Goal: Information Seeking & Learning: Compare options

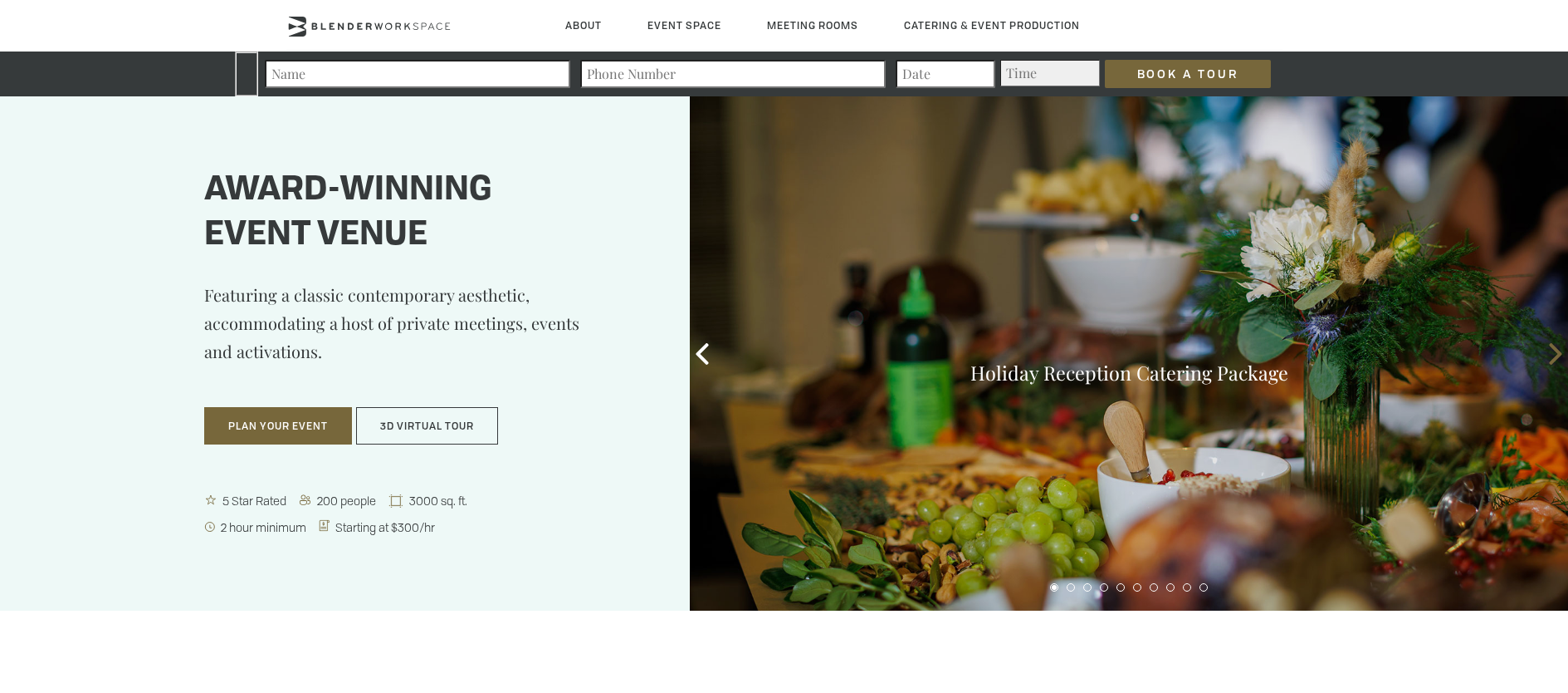
click at [1557, 353] on icon at bounding box center [1555, 353] width 21 height 21
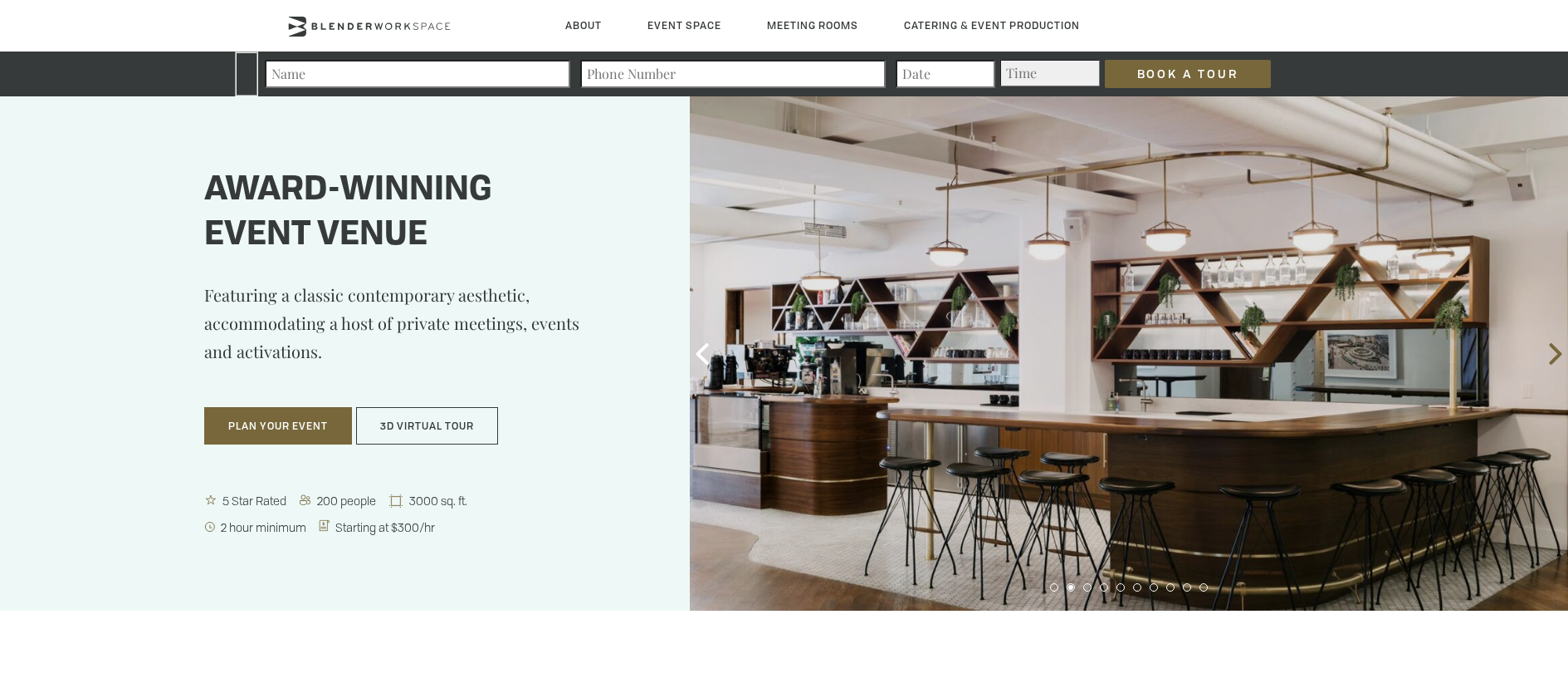
click at [1556, 355] on icon at bounding box center [1555, 353] width 21 height 21
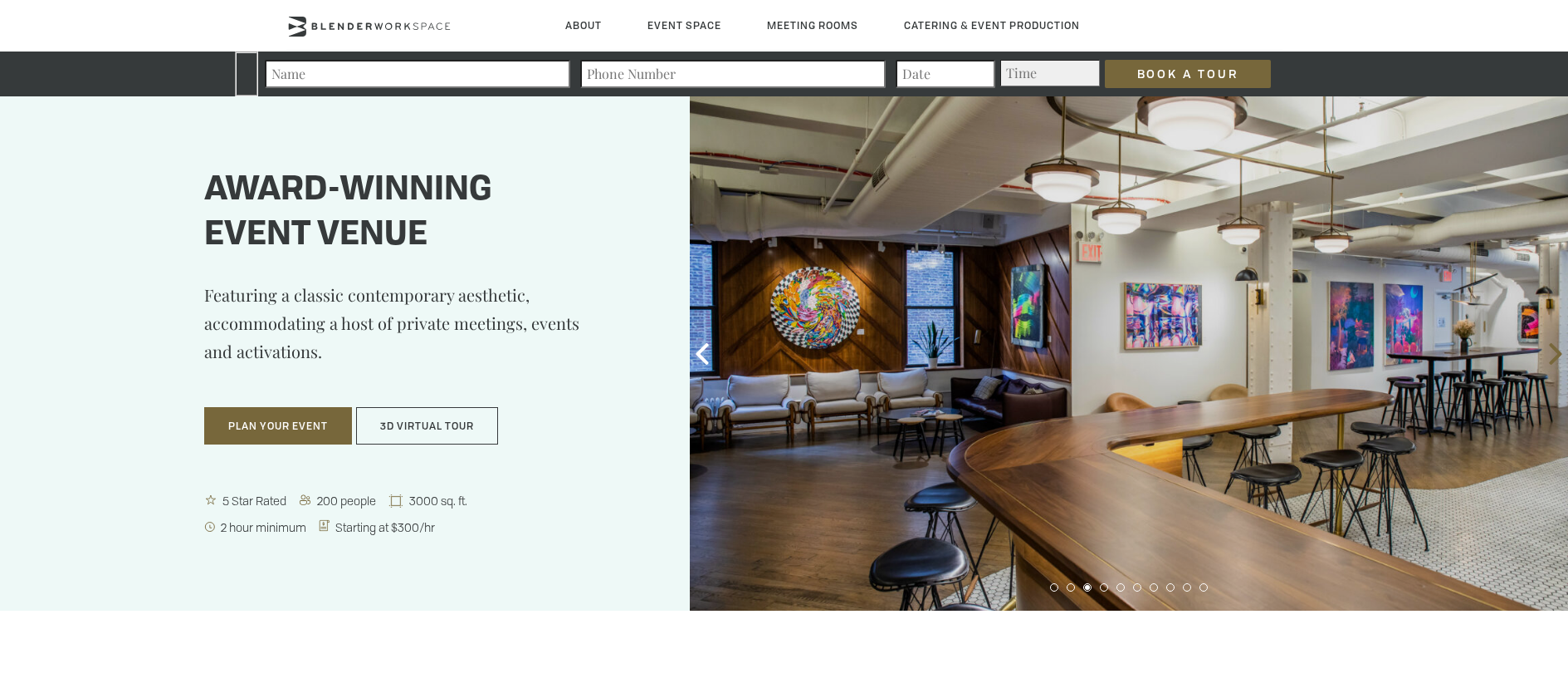
click at [1555, 356] on icon at bounding box center [1555, 353] width 13 height 21
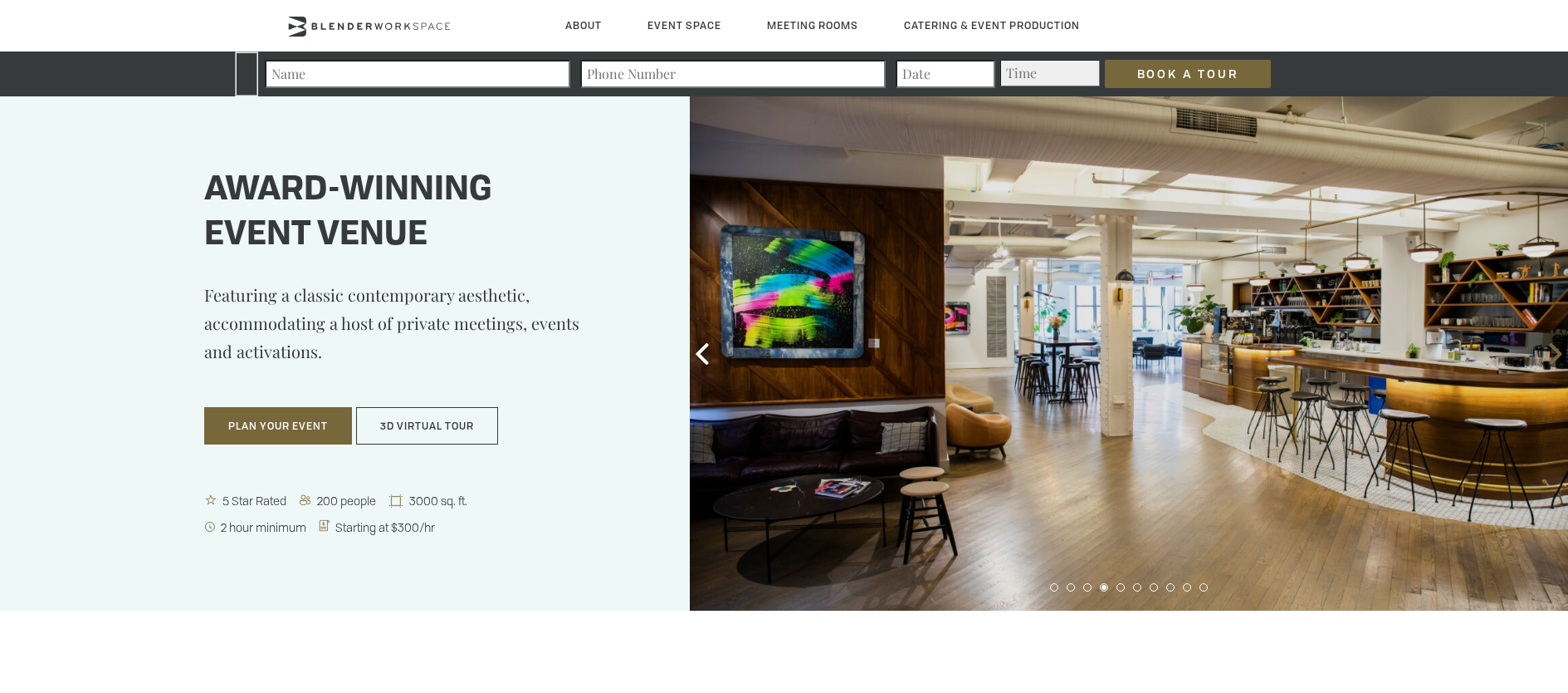
click at [1547, 364] on span at bounding box center [1555, 353] width 25 height 25
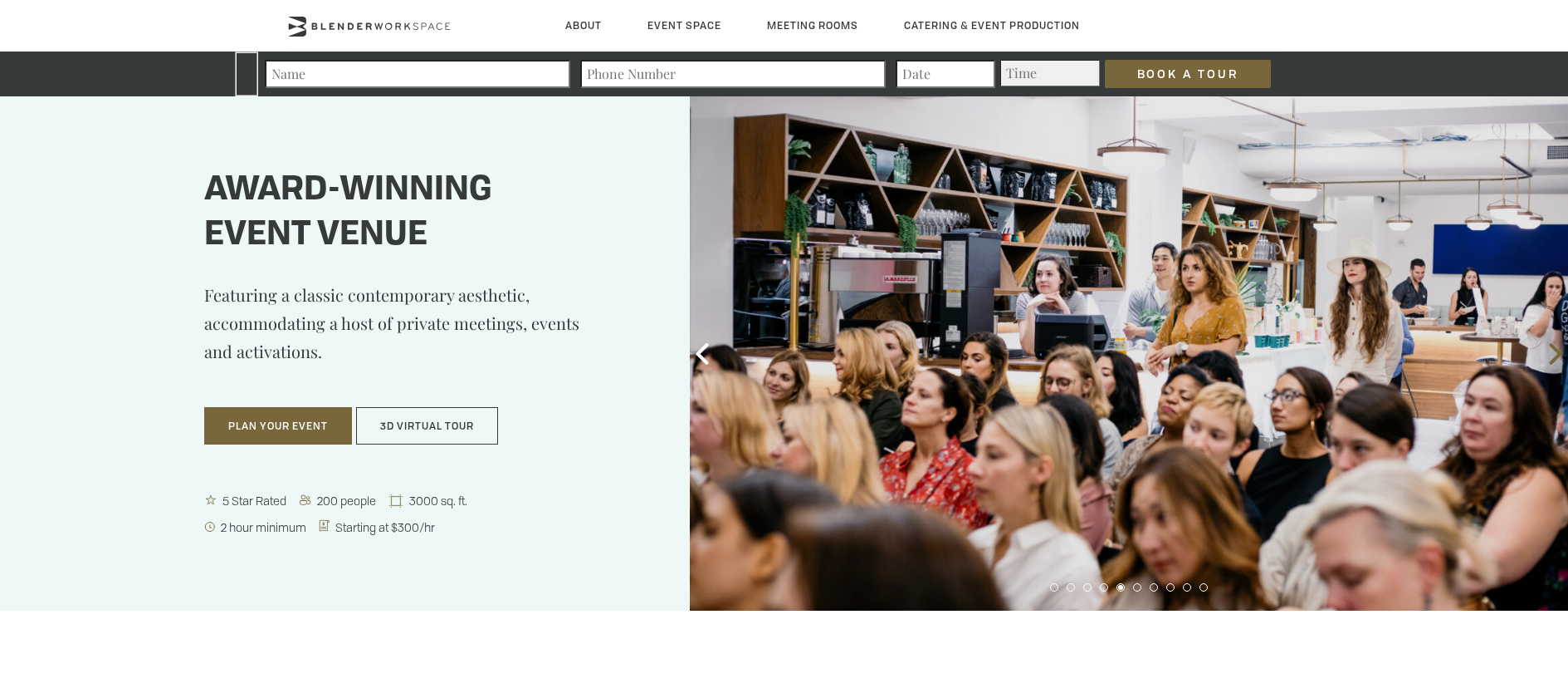
click at [1547, 364] on span at bounding box center [1555, 353] width 25 height 25
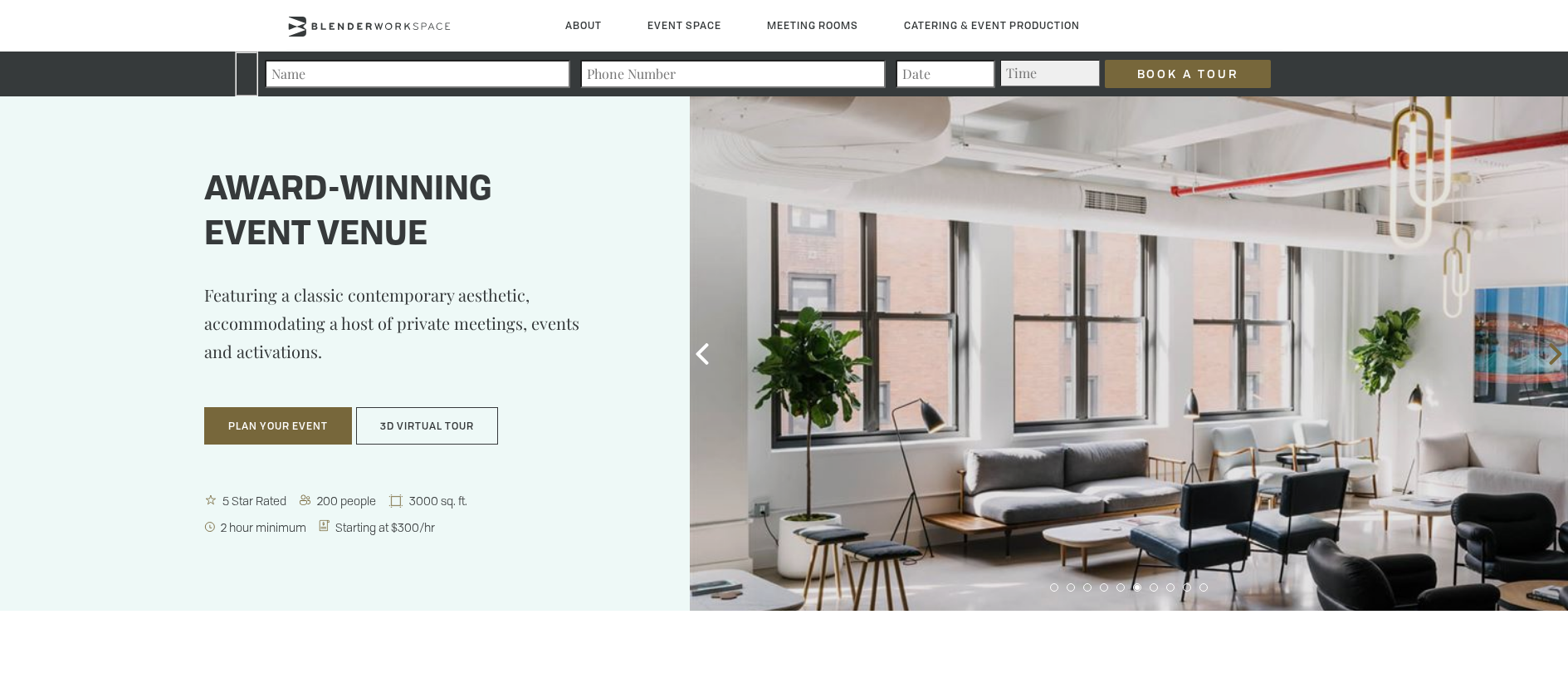
click at [1547, 364] on span at bounding box center [1555, 353] width 25 height 25
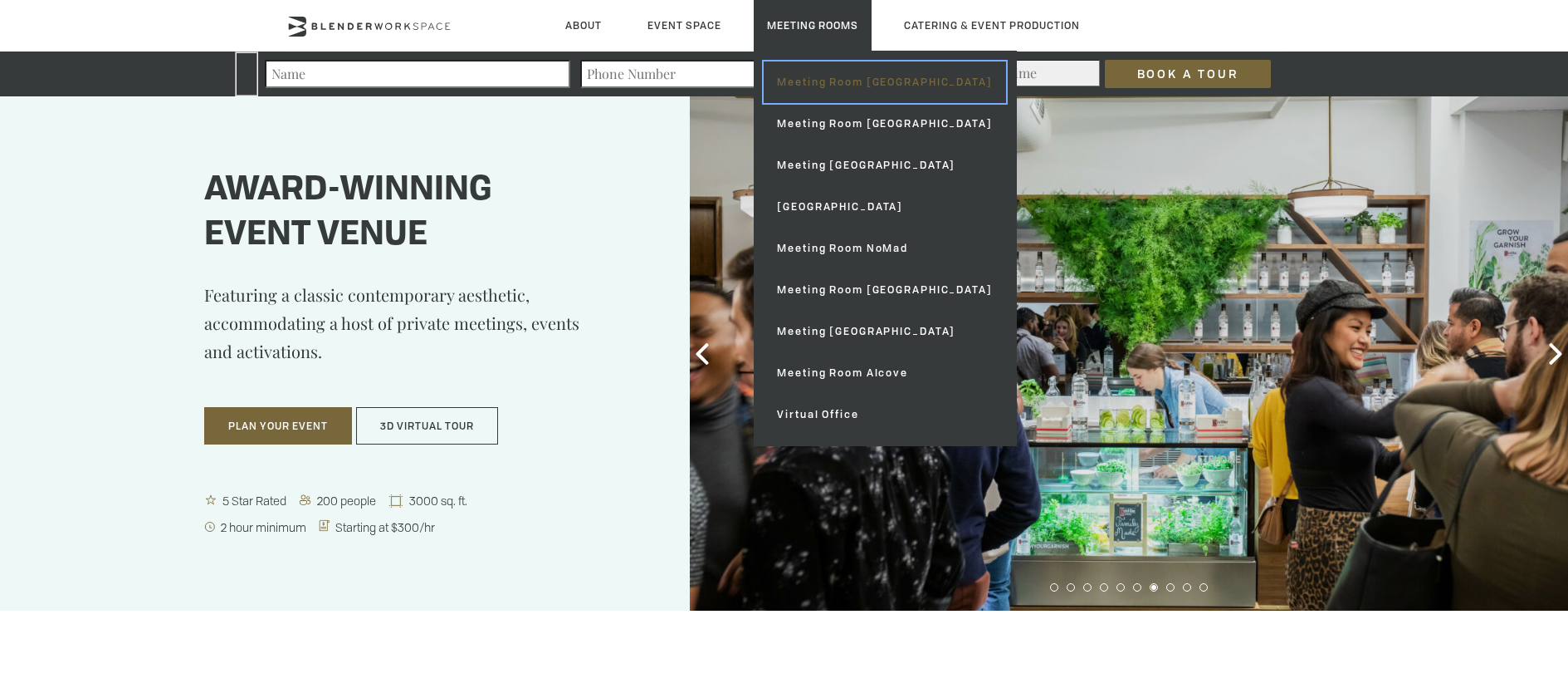
click at [838, 89] on link "Meeting Room [GEOGRAPHIC_DATA]" at bounding box center [885, 82] width 242 height 41
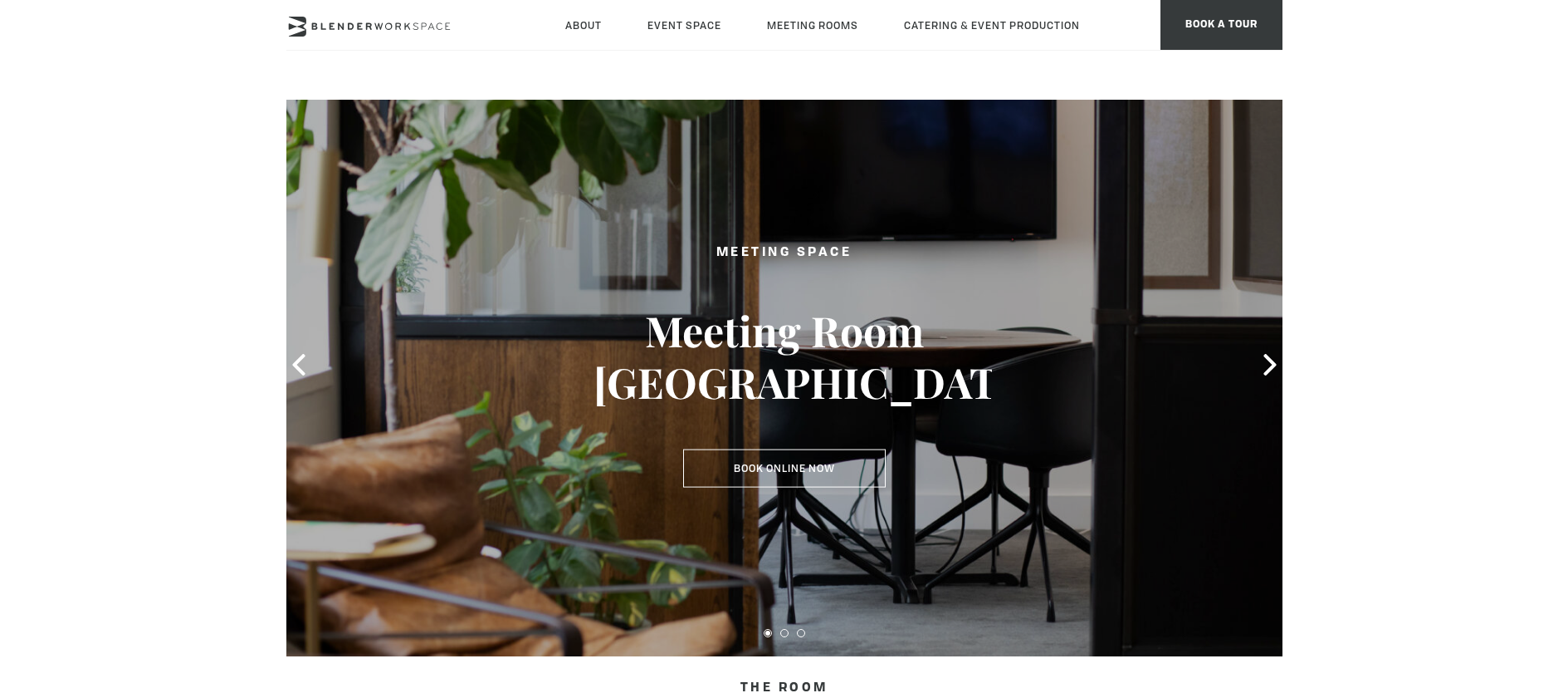
scroll to position [174, 0]
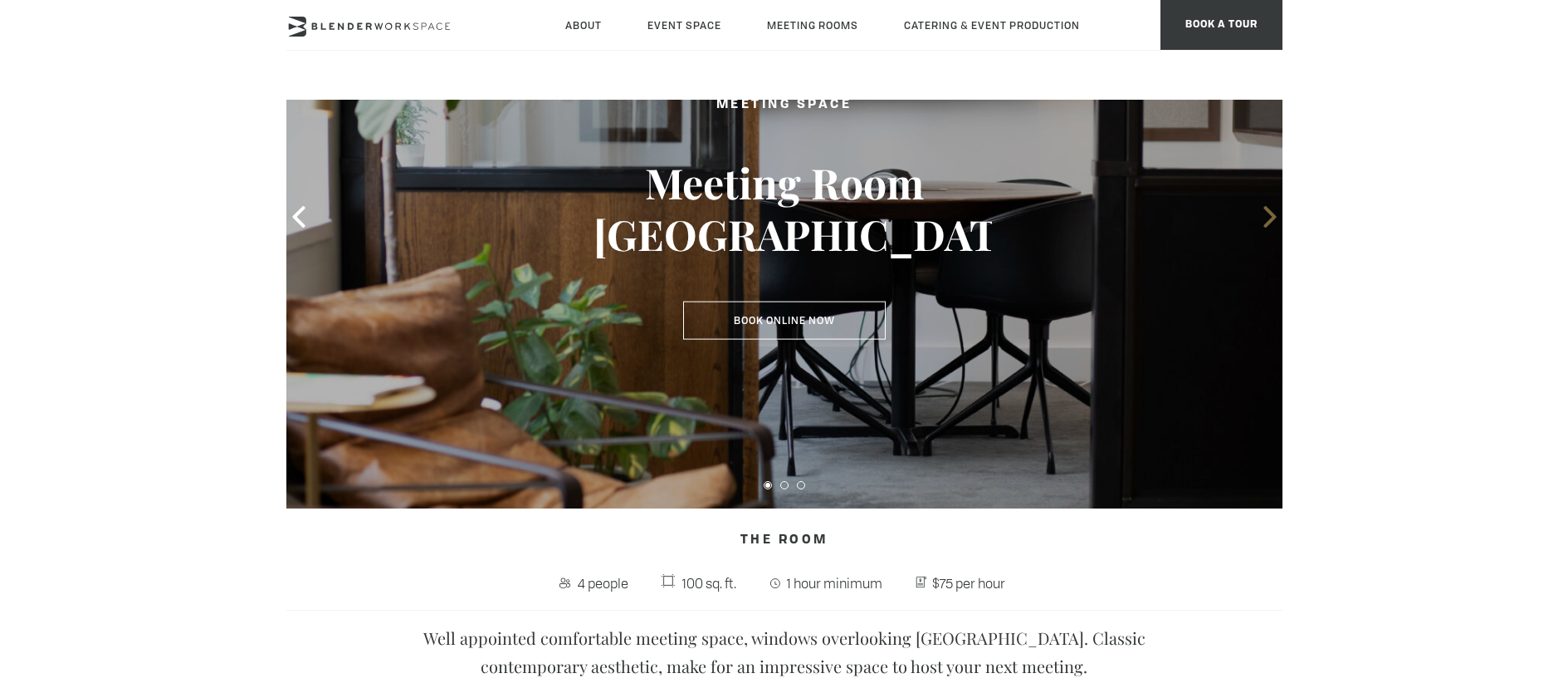
click at [1262, 220] on icon at bounding box center [1270, 216] width 21 height 21
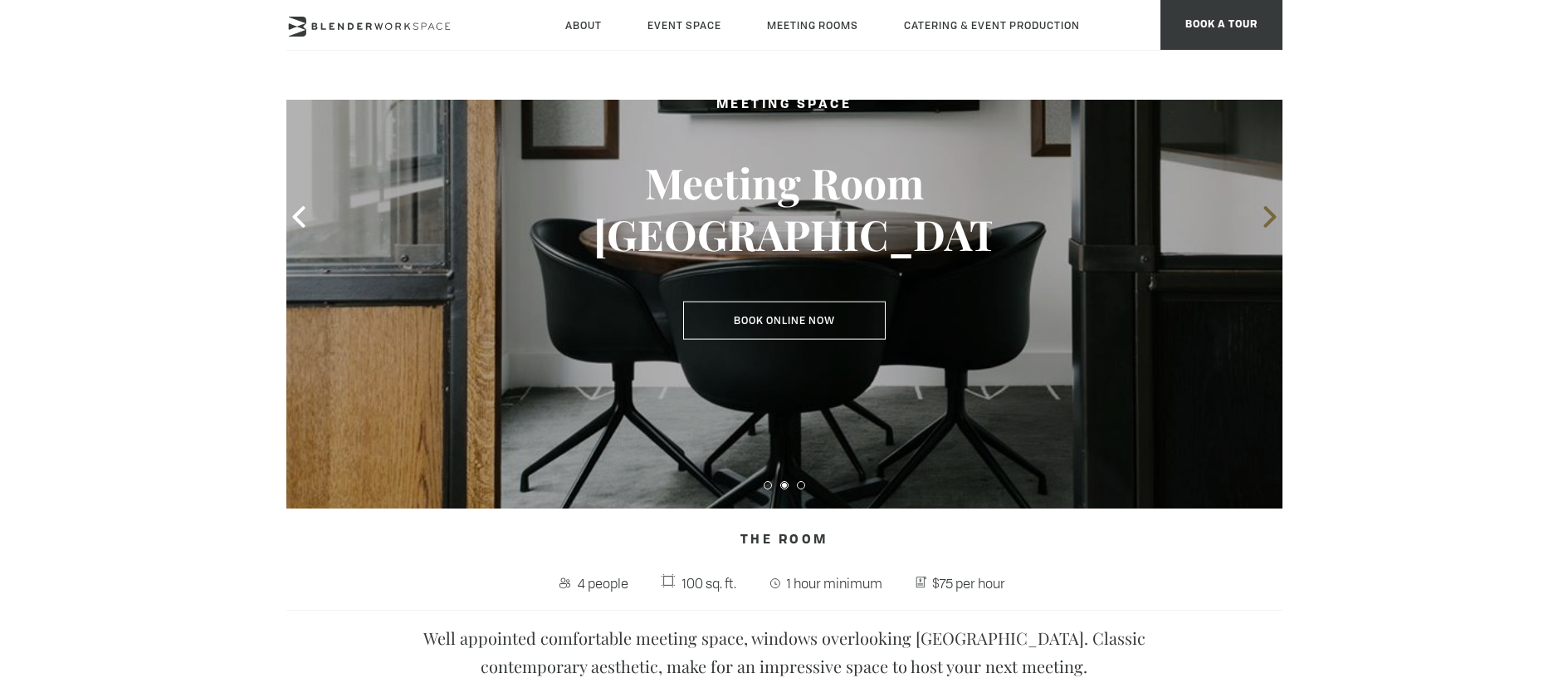
click at [1265, 224] on icon at bounding box center [1270, 216] width 13 height 21
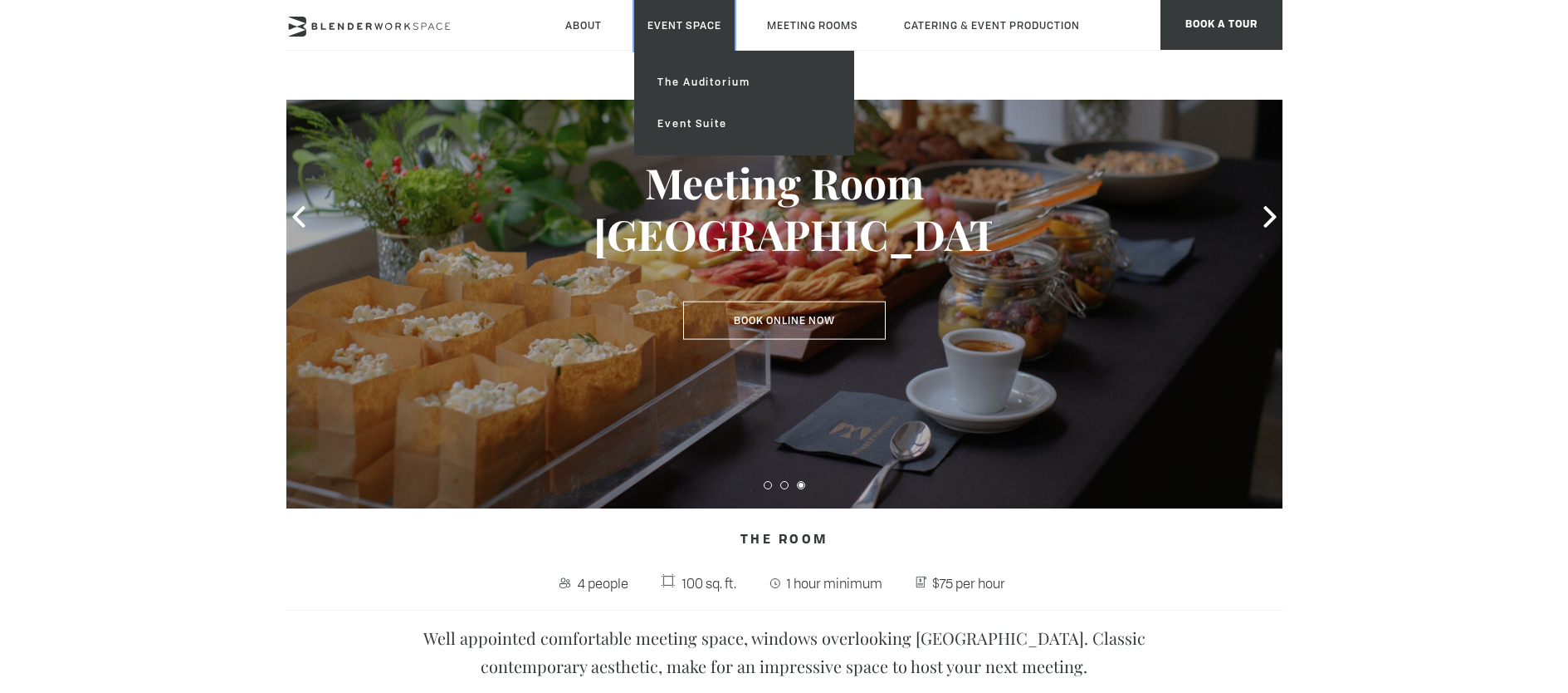
click at [704, 23] on link "Event Space" at bounding box center [684, 25] width 100 height 51
click at [697, 130] on link "Event Suite" at bounding box center [743, 124] width 198 height 41
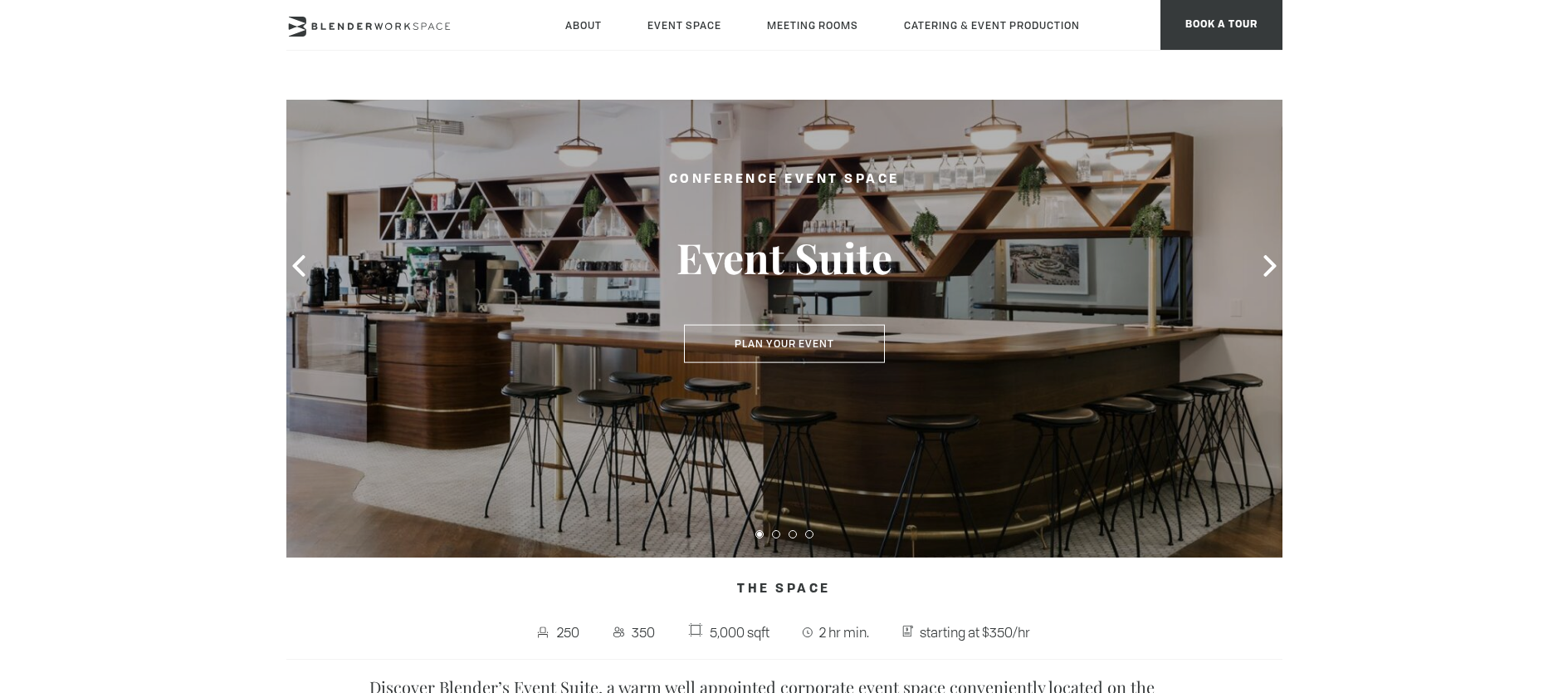
scroll to position [114, 0]
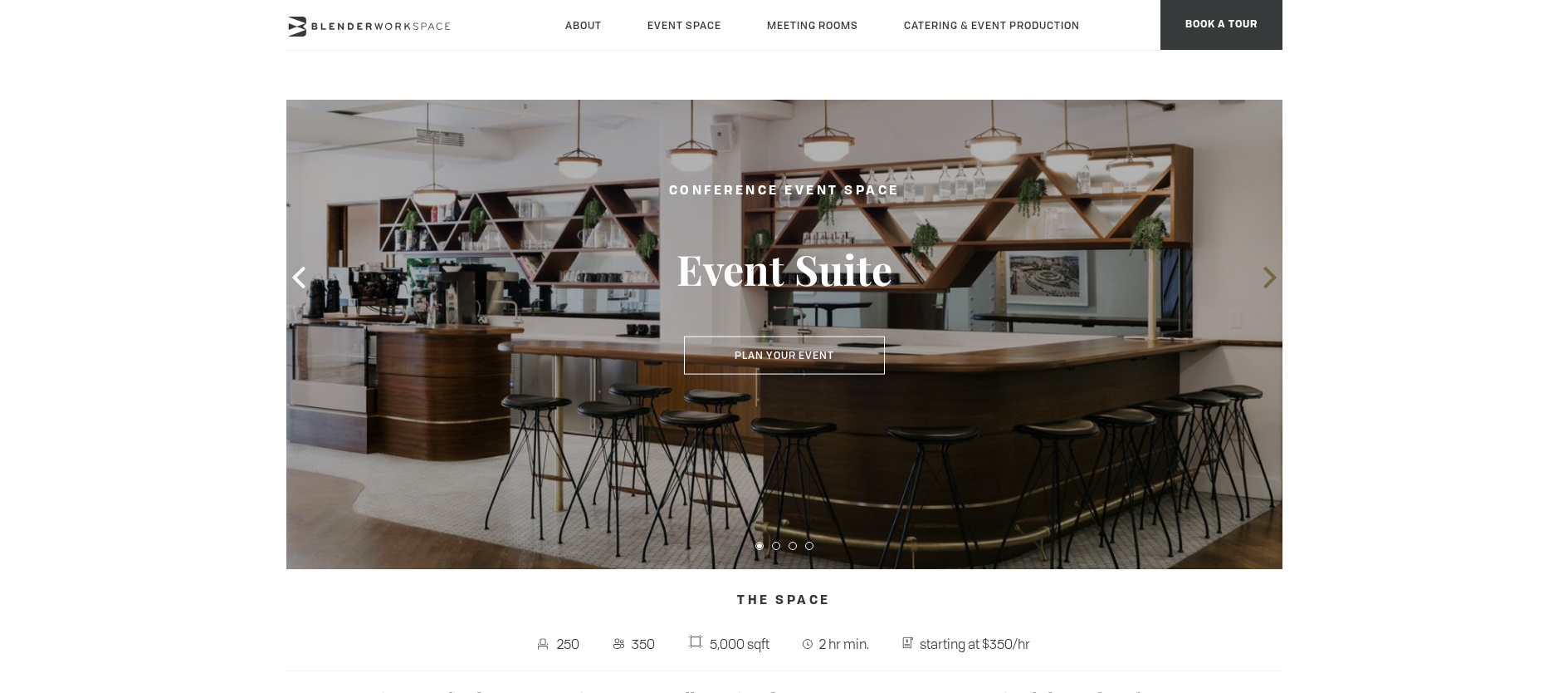
click at [1265, 274] on icon at bounding box center [1270, 277] width 21 height 21
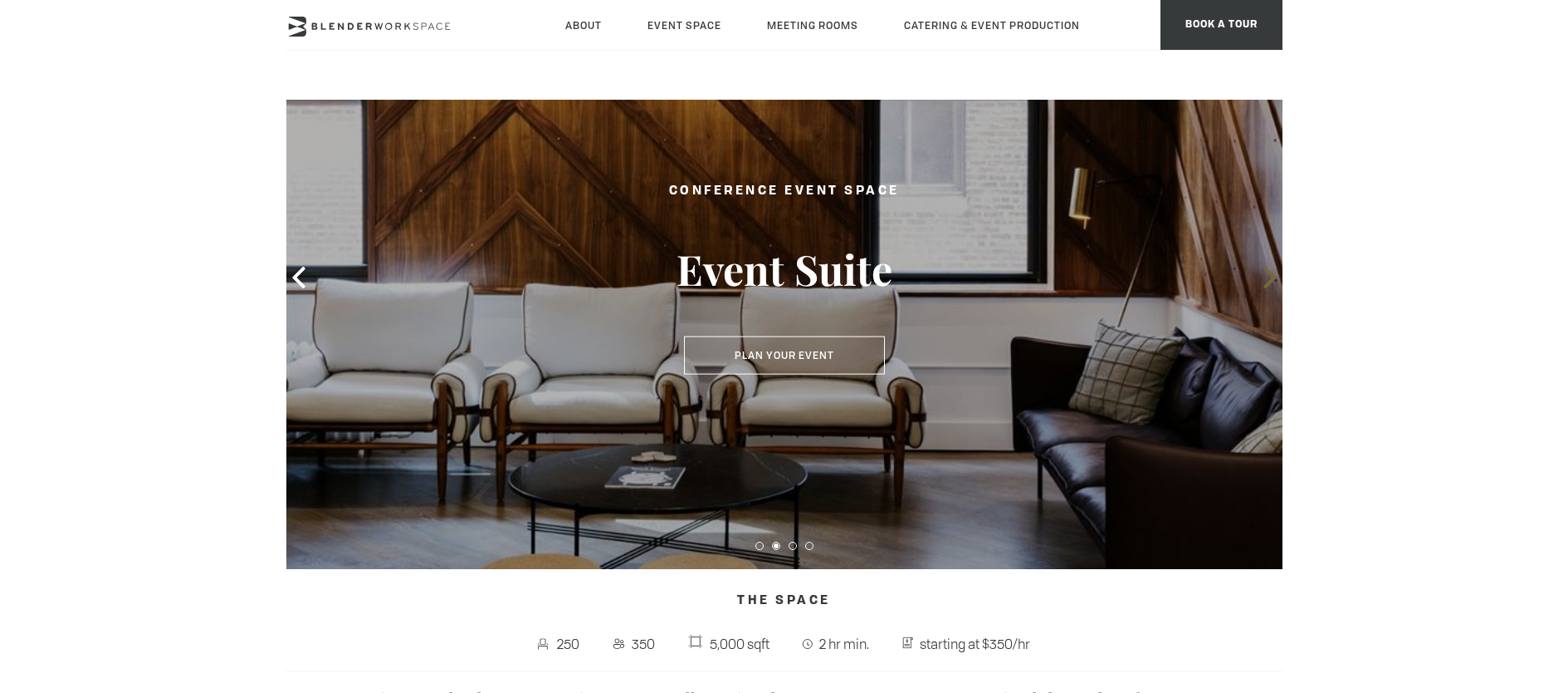
click at [1265, 274] on icon at bounding box center [1270, 277] width 21 height 21
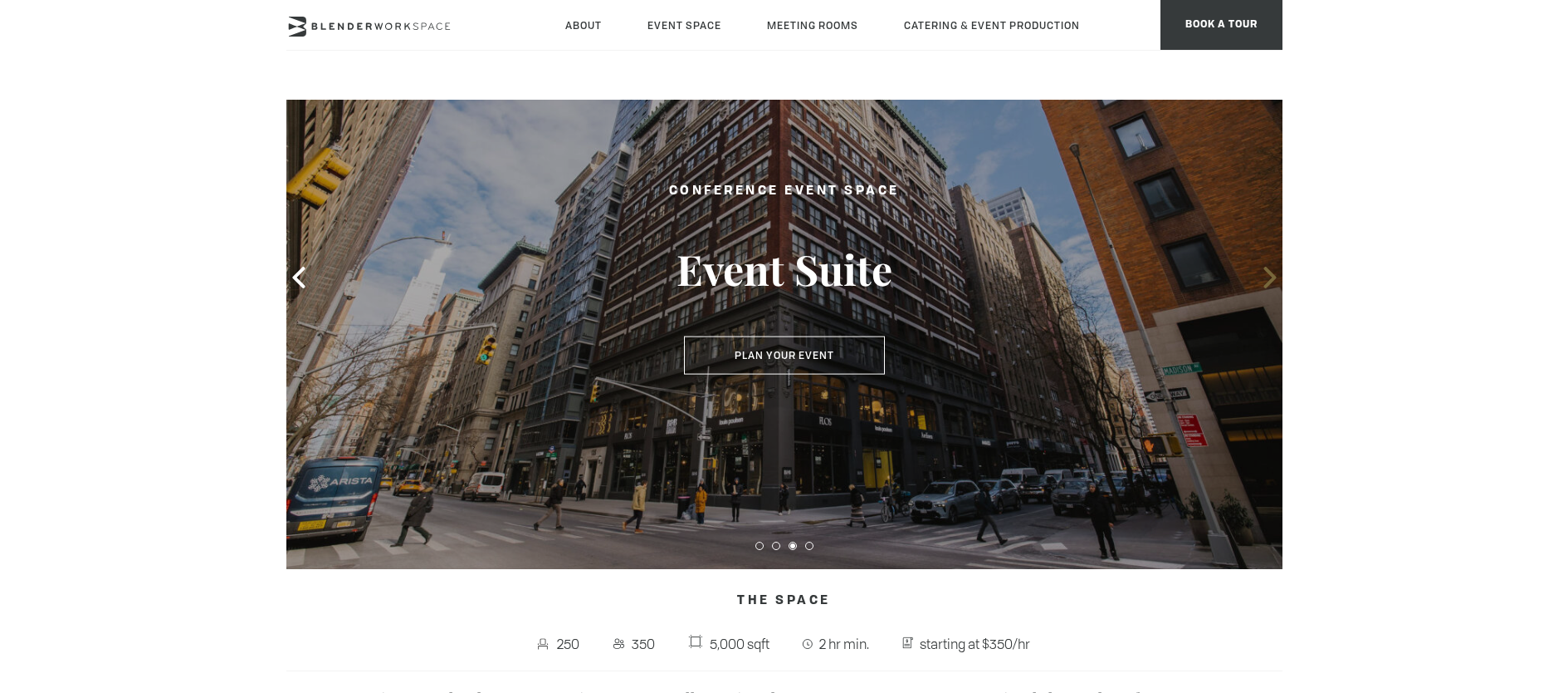
click at [1265, 274] on icon at bounding box center [1270, 277] width 21 height 21
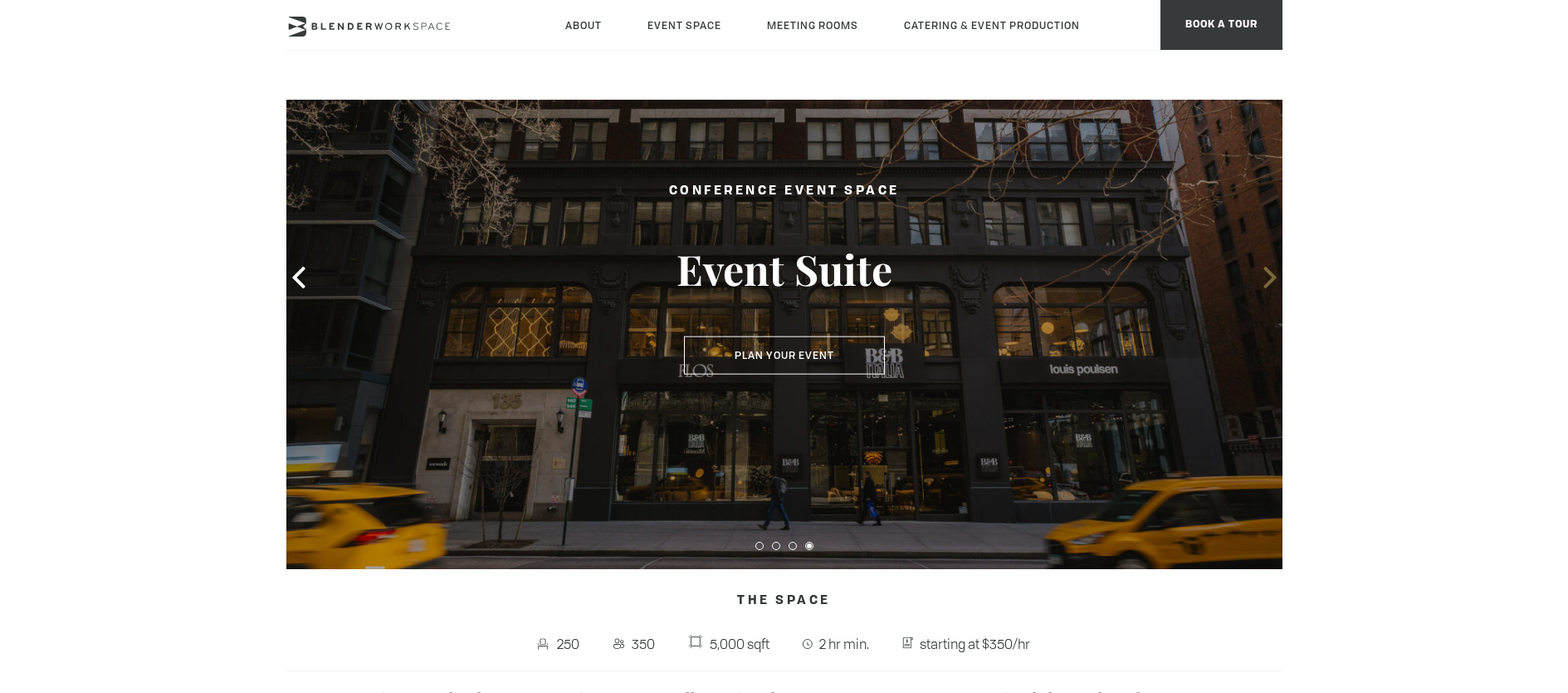
click at [1265, 274] on icon at bounding box center [1270, 277] width 21 height 21
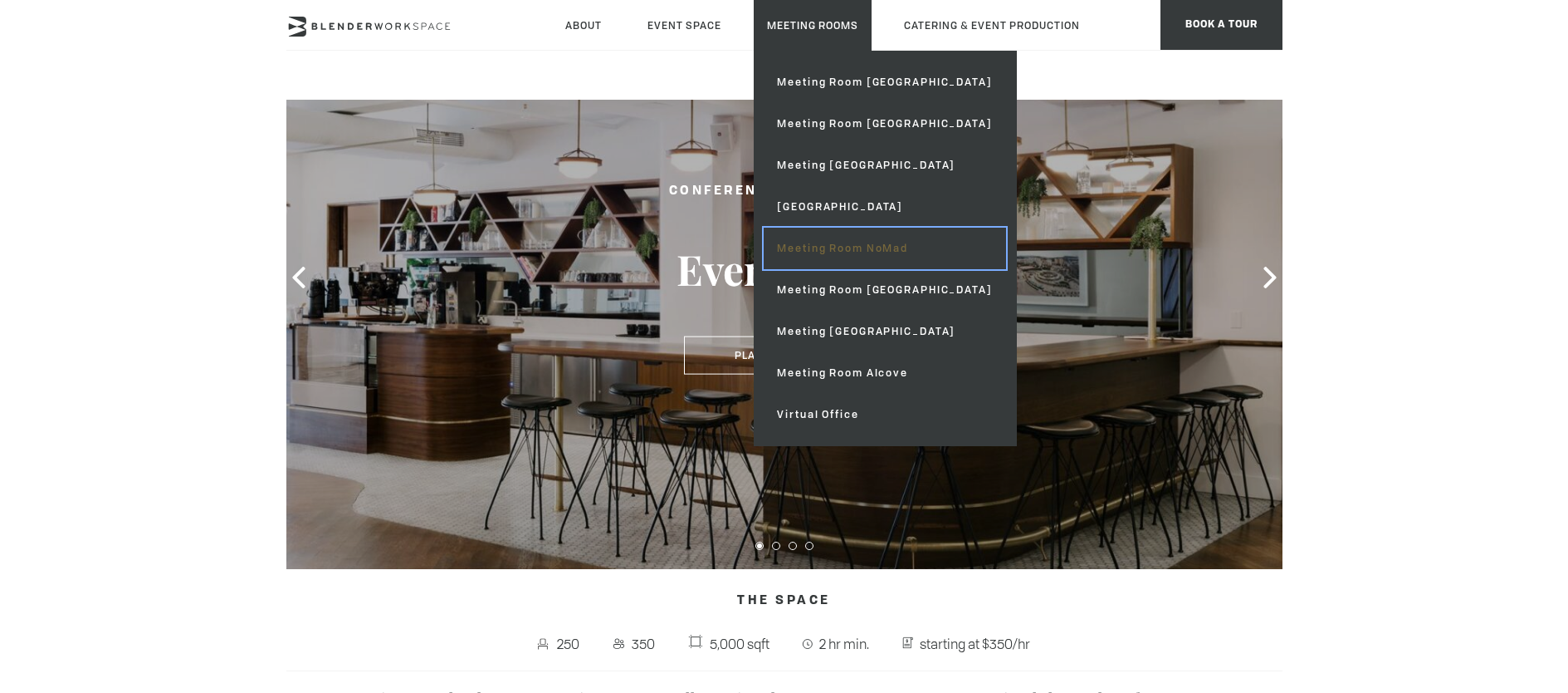
click at [885, 264] on link "Meeting Room NoMad" at bounding box center [885, 248] width 242 height 41
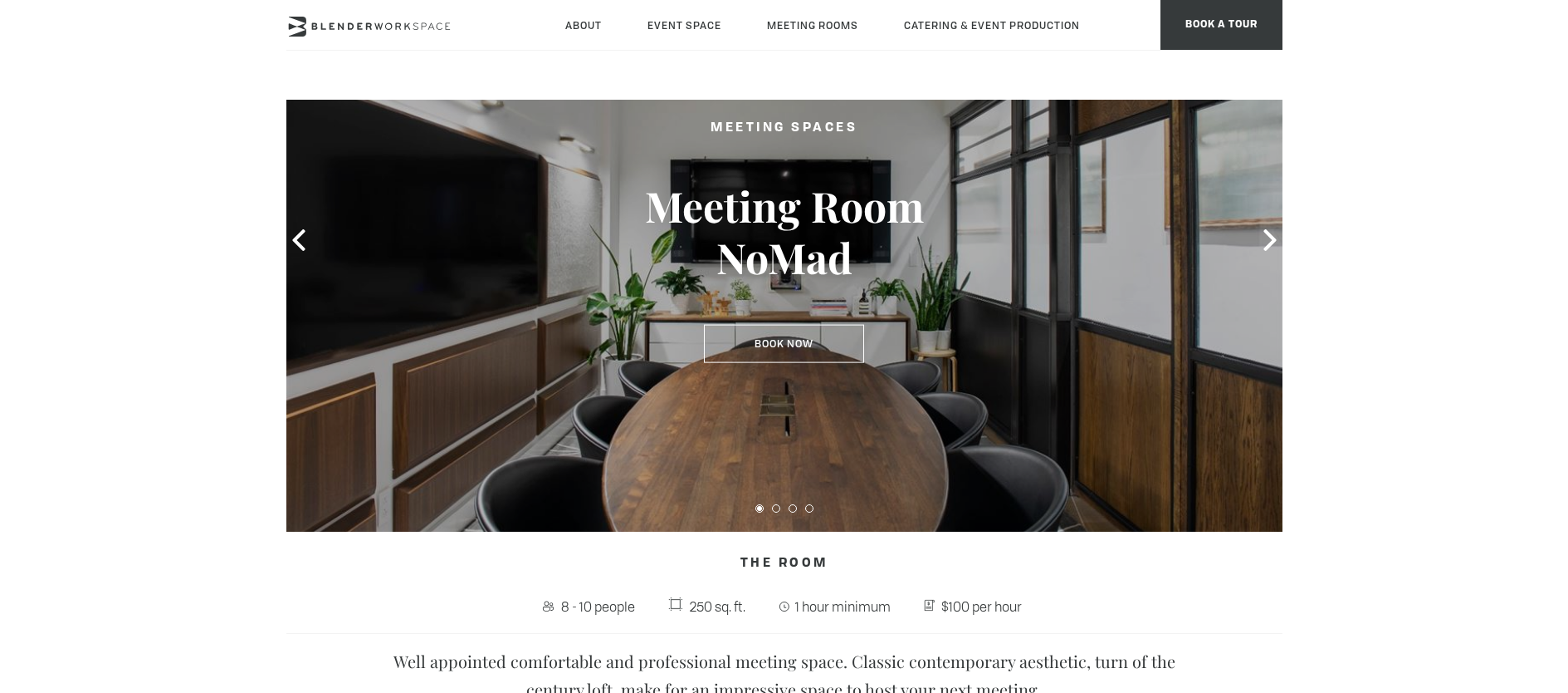
scroll to position [116, 0]
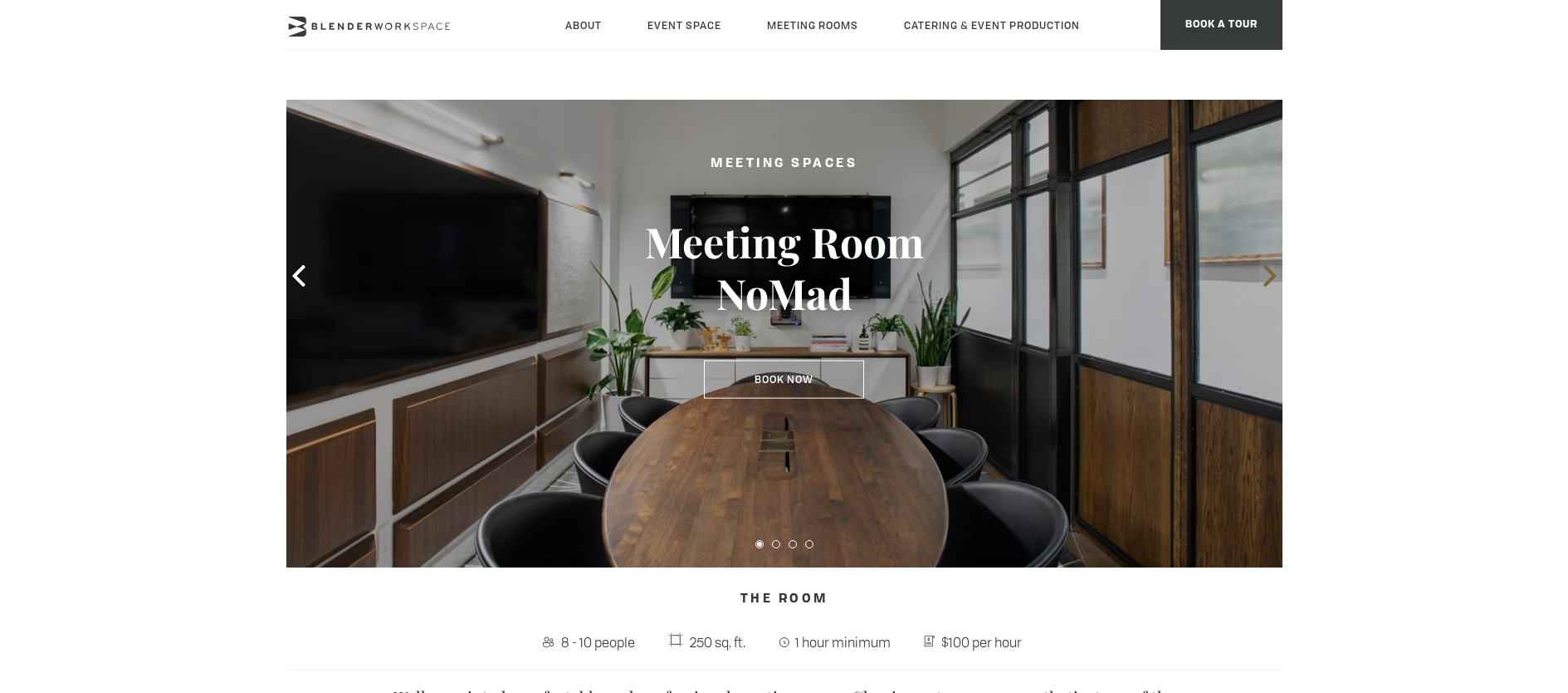
click at [1267, 273] on icon at bounding box center [1270, 275] width 21 height 21
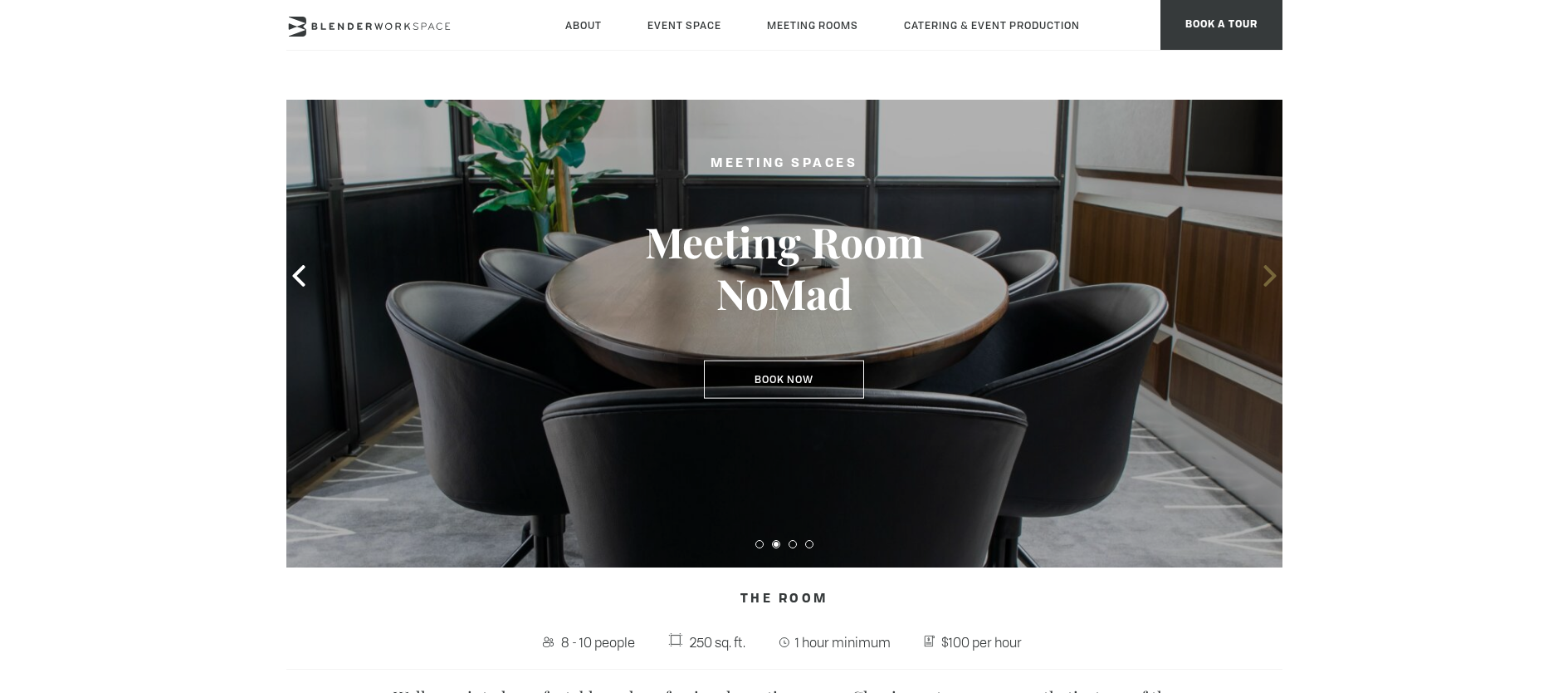
click at [1267, 273] on icon at bounding box center [1270, 275] width 21 height 21
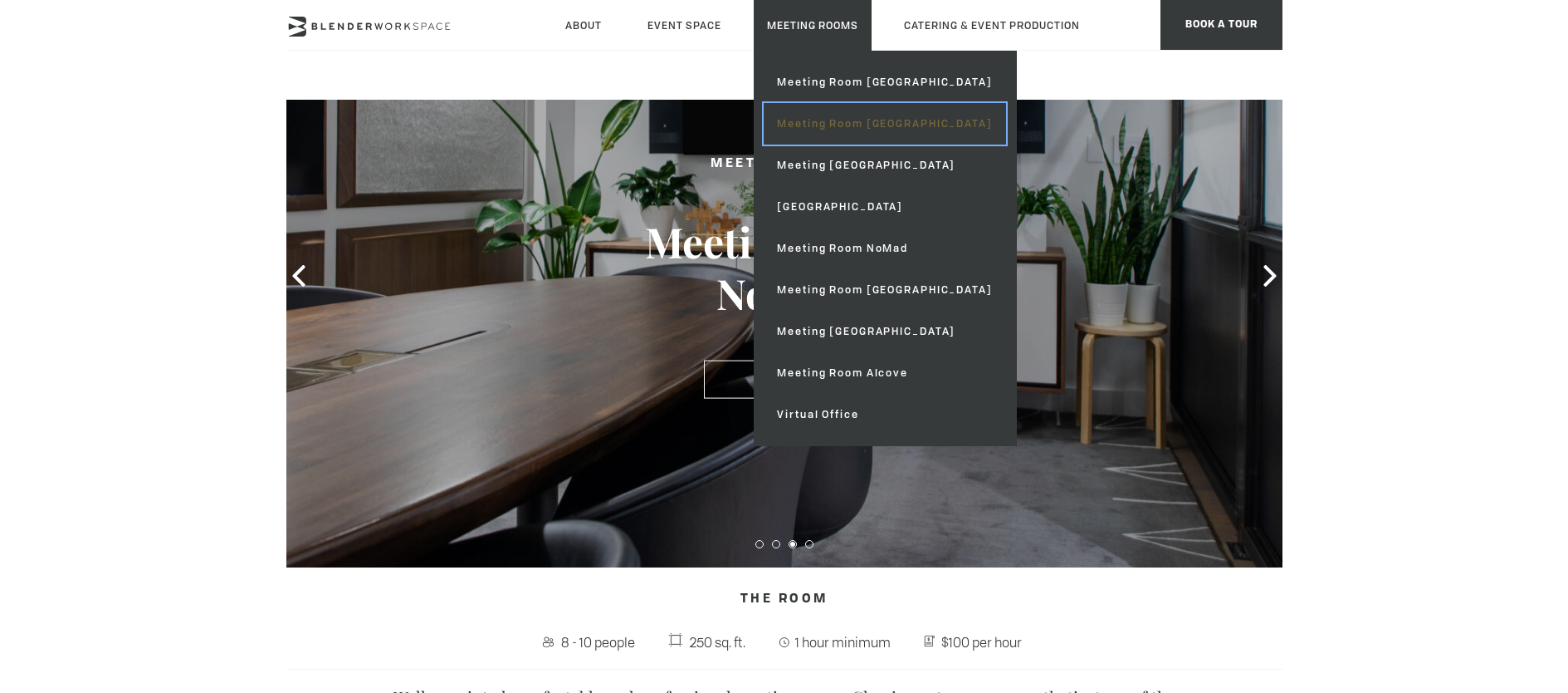
click at [857, 127] on link "Meeting Room [GEOGRAPHIC_DATA]" at bounding box center [885, 124] width 242 height 41
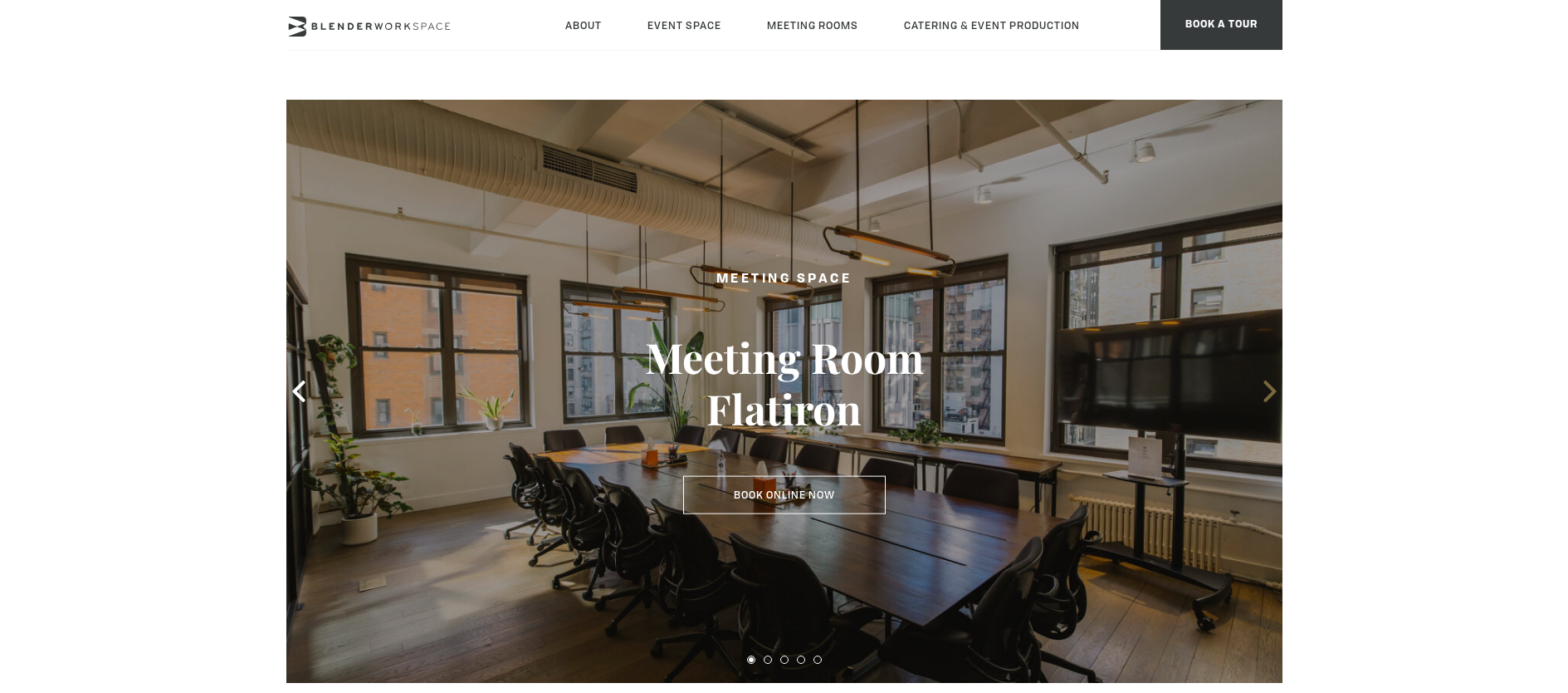
click at [1271, 395] on icon at bounding box center [1270, 391] width 13 height 21
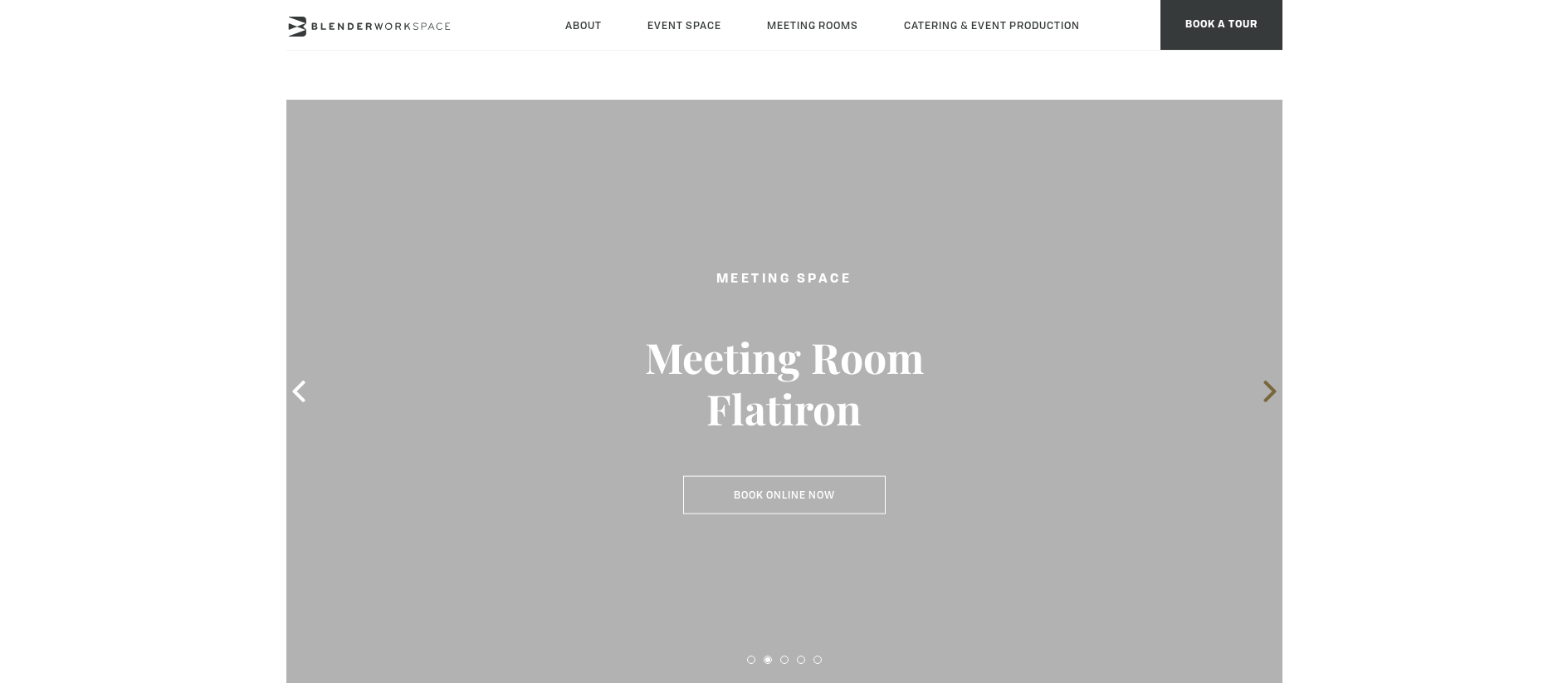
click at [1271, 395] on icon at bounding box center [1270, 391] width 13 height 21
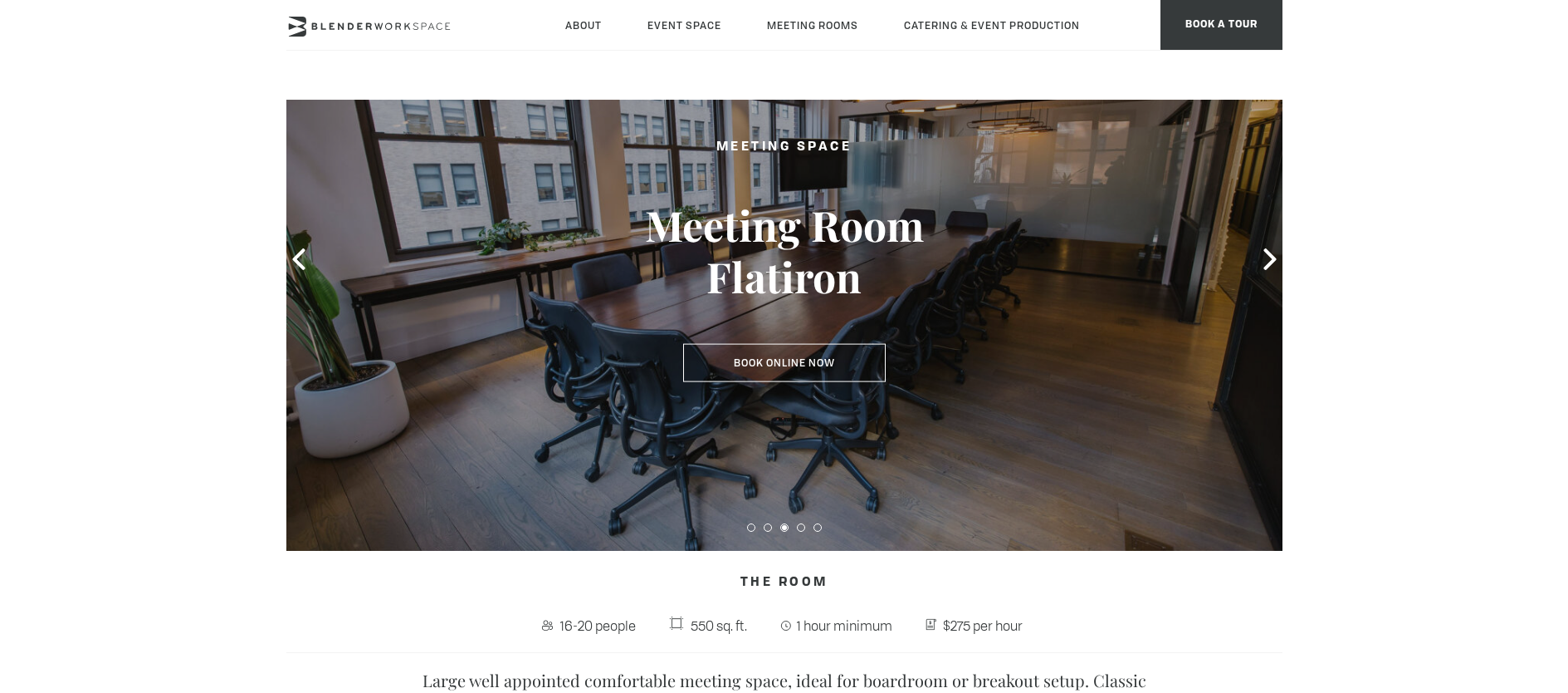
scroll to position [103, 0]
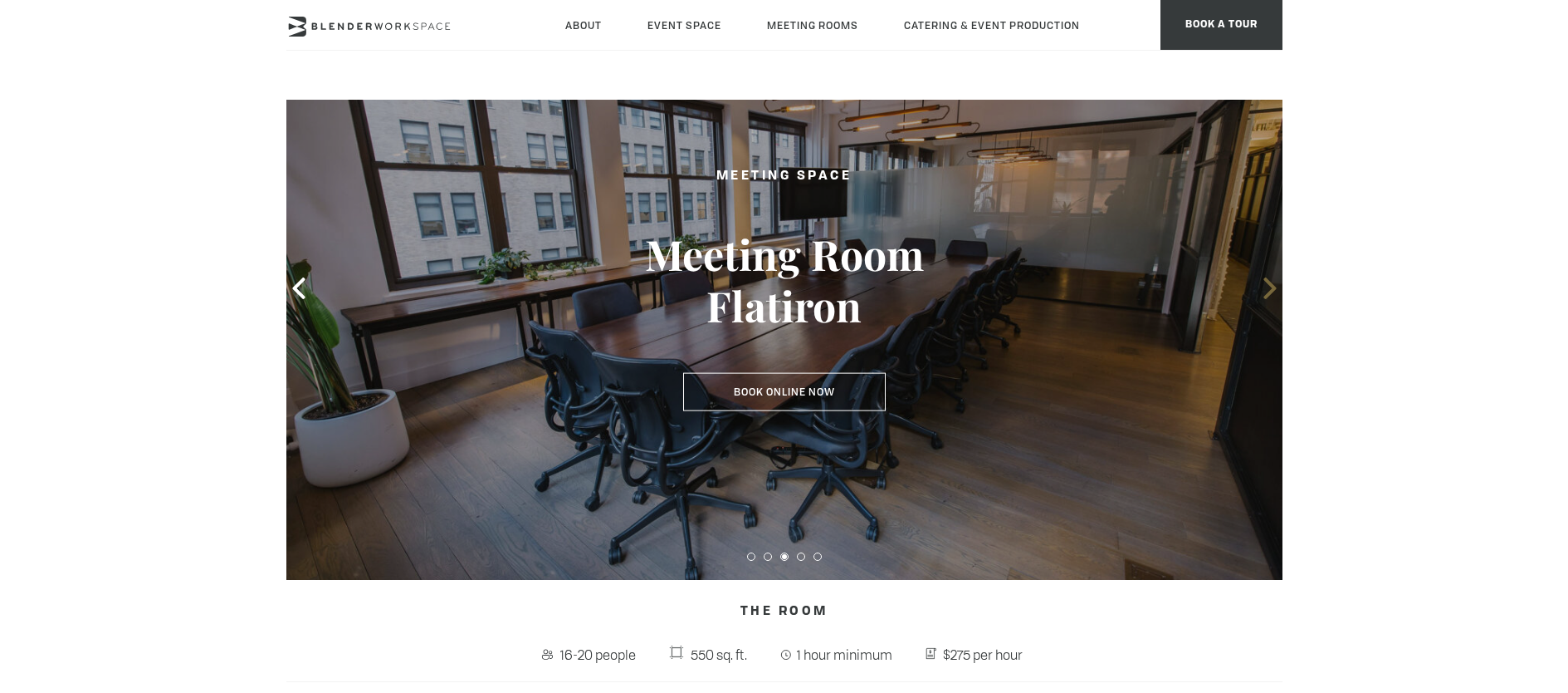
click at [1271, 297] on icon at bounding box center [1270, 287] width 21 height 21
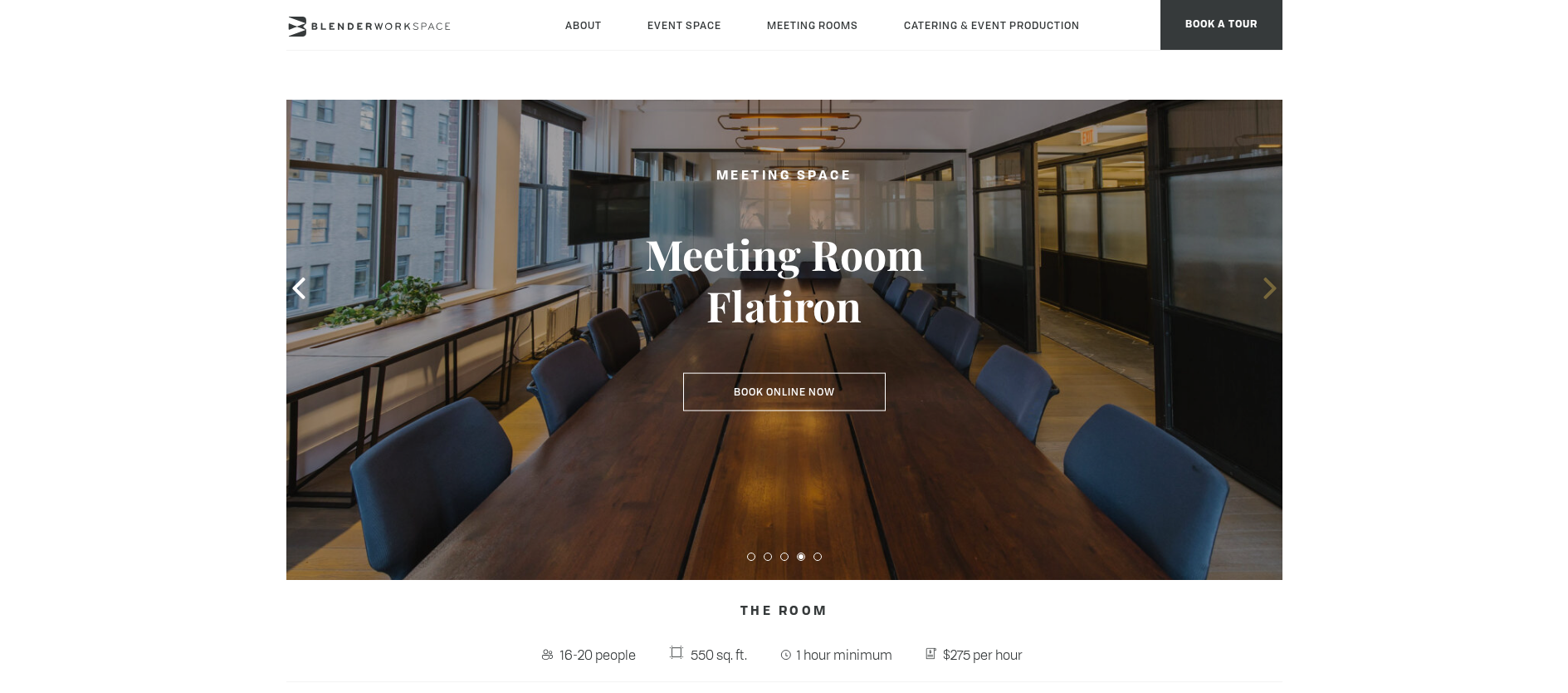
click at [1270, 295] on icon at bounding box center [1270, 287] width 13 height 21
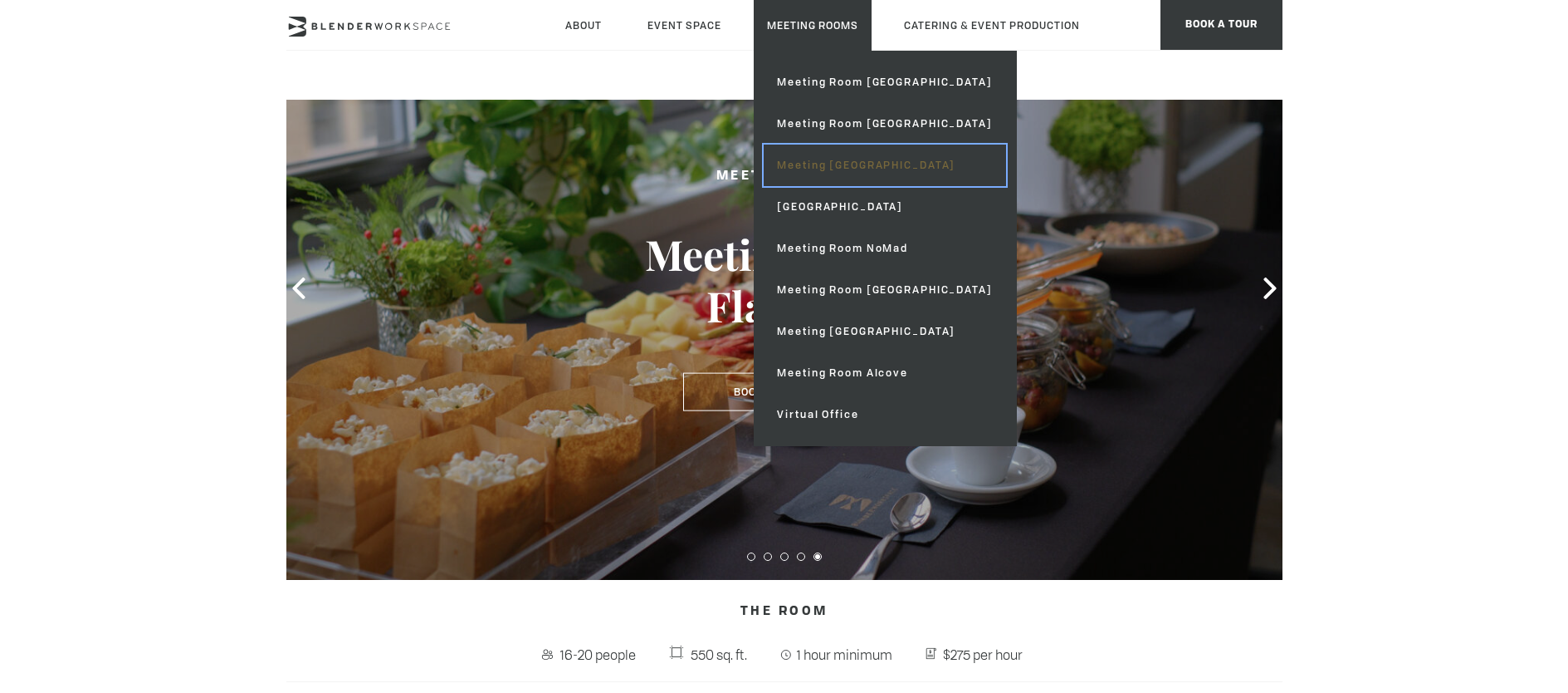
click at [842, 167] on link "Meeting [GEOGRAPHIC_DATA]" at bounding box center [885, 166] width 242 height 41
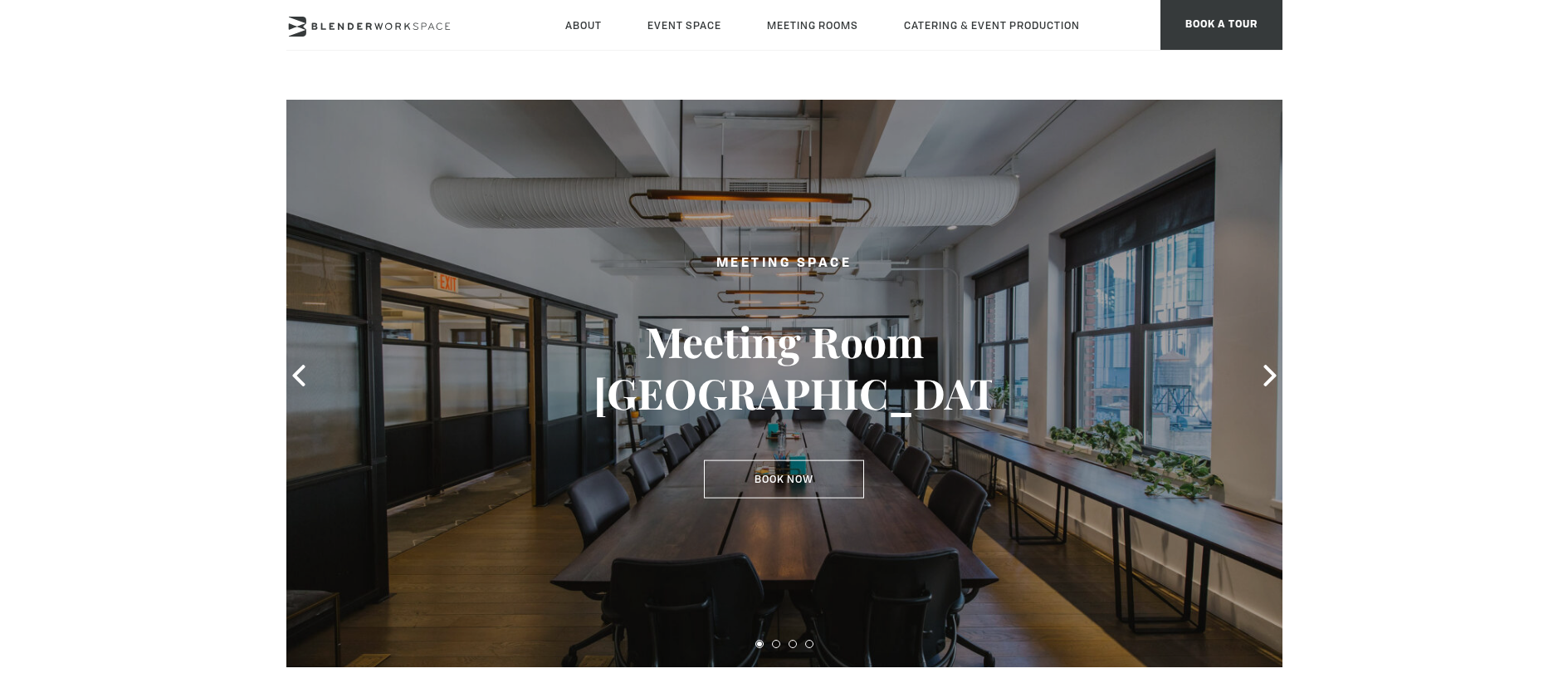
scroll to position [16, 0]
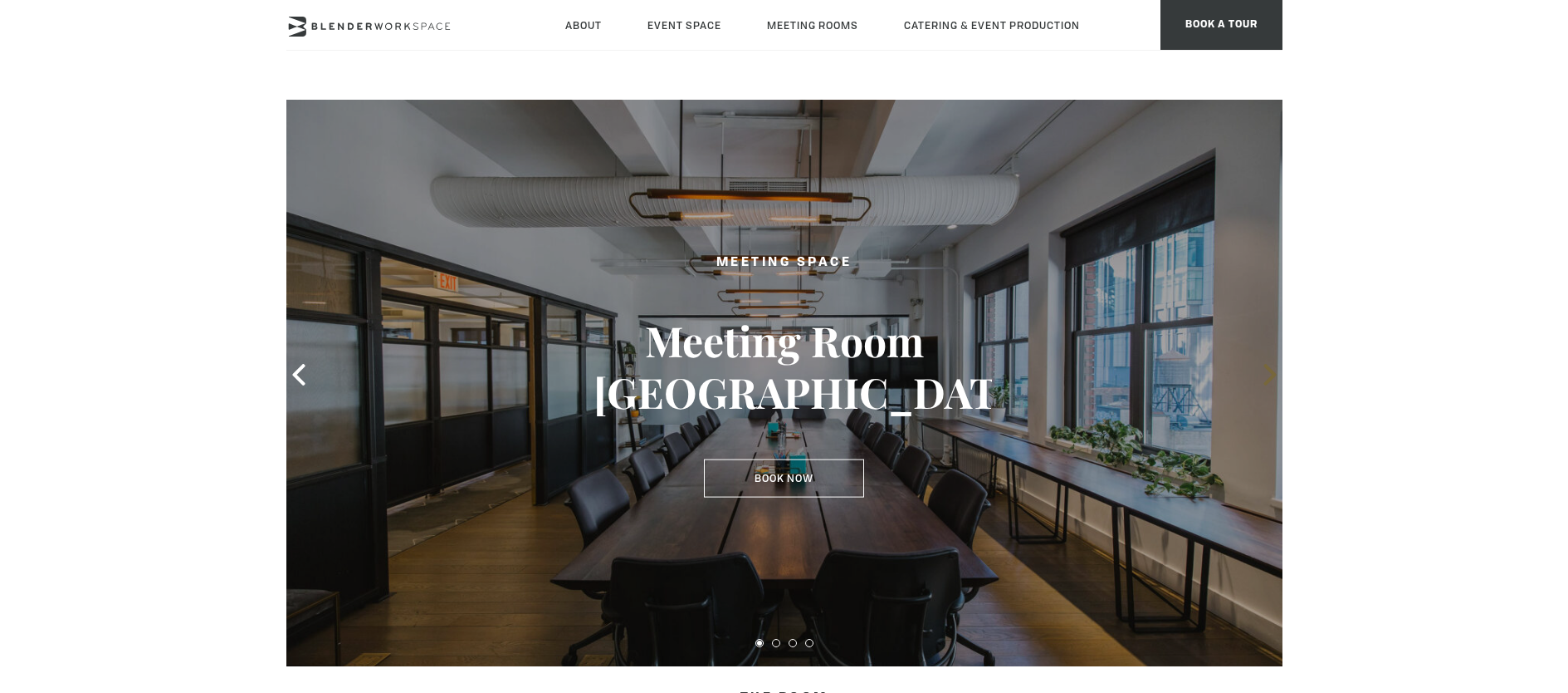
click at [1271, 377] on icon at bounding box center [1270, 374] width 13 height 21
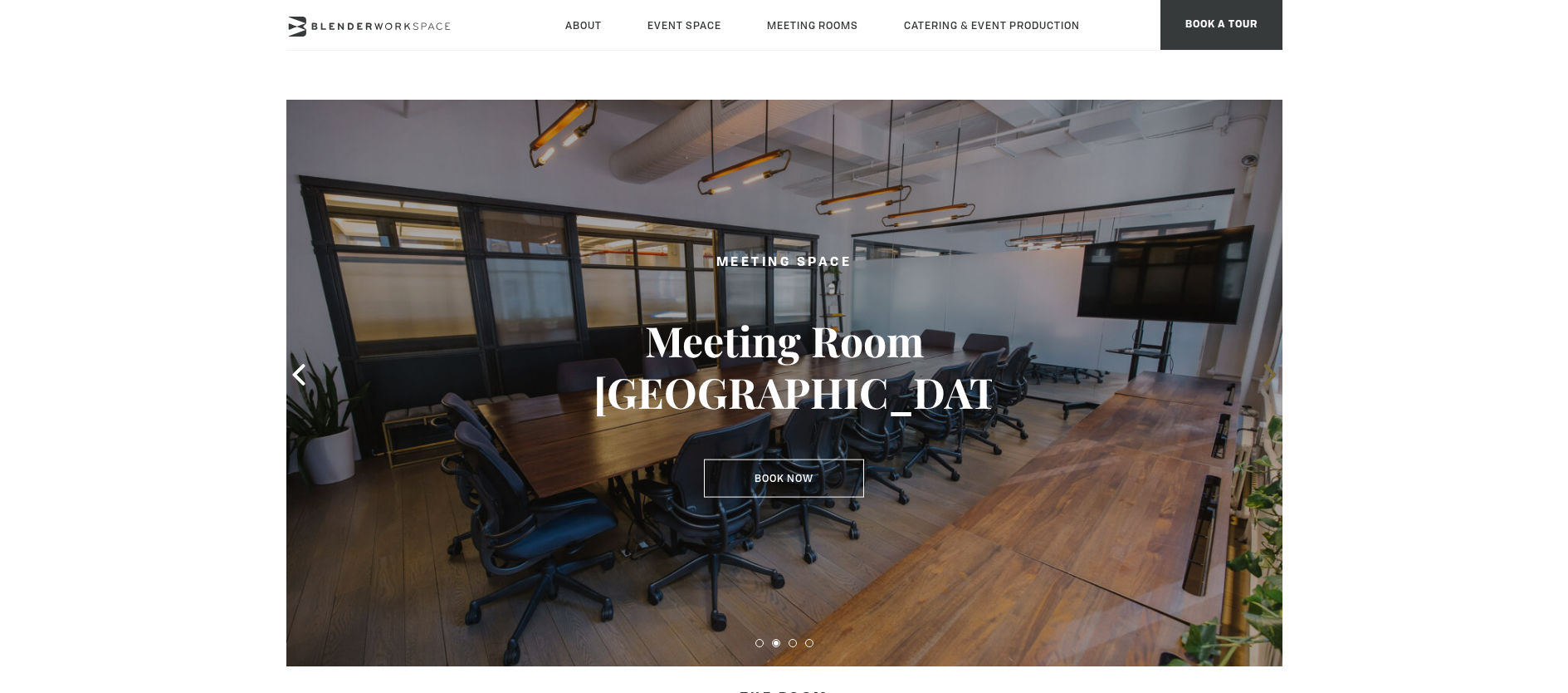
click at [1271, 379] on icon at bounding box center [1270, 374] width 13 height 21
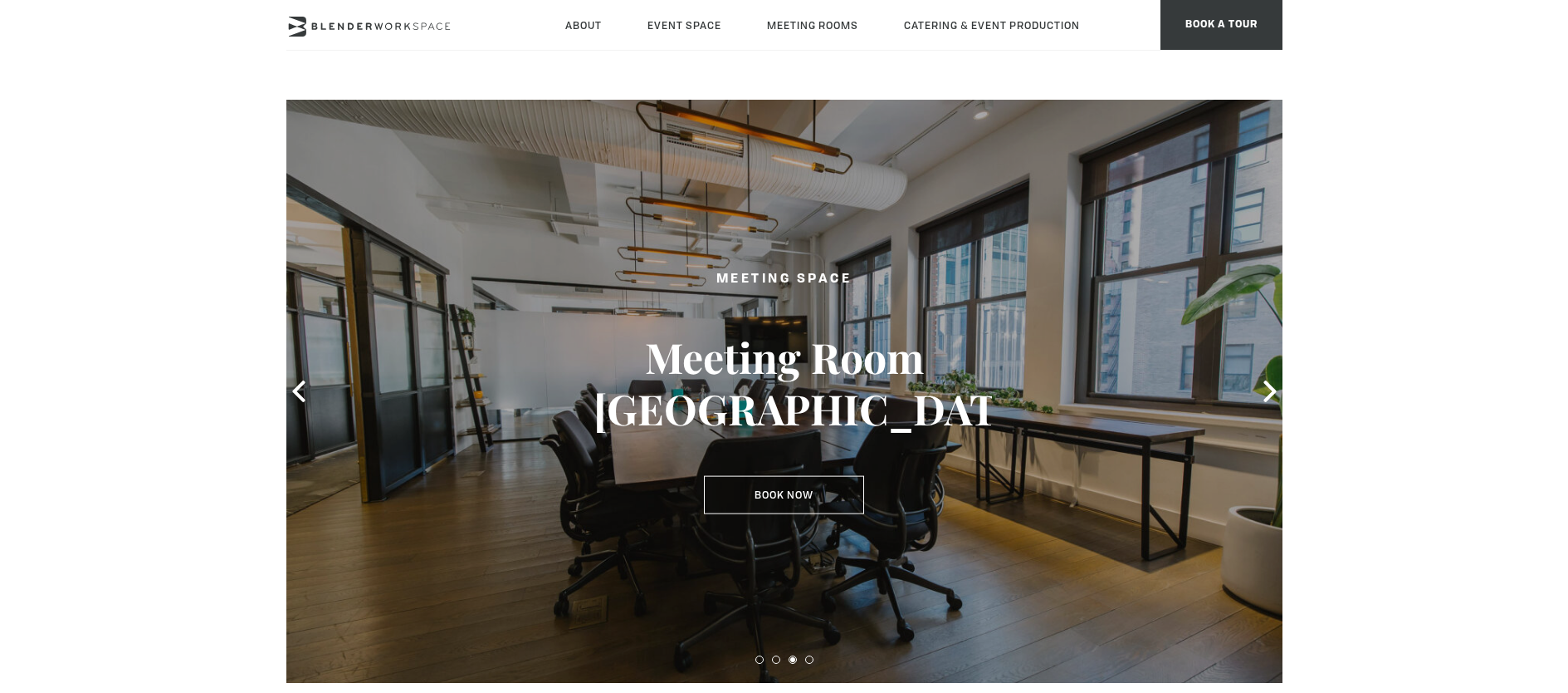
scroll to position [0, 0]
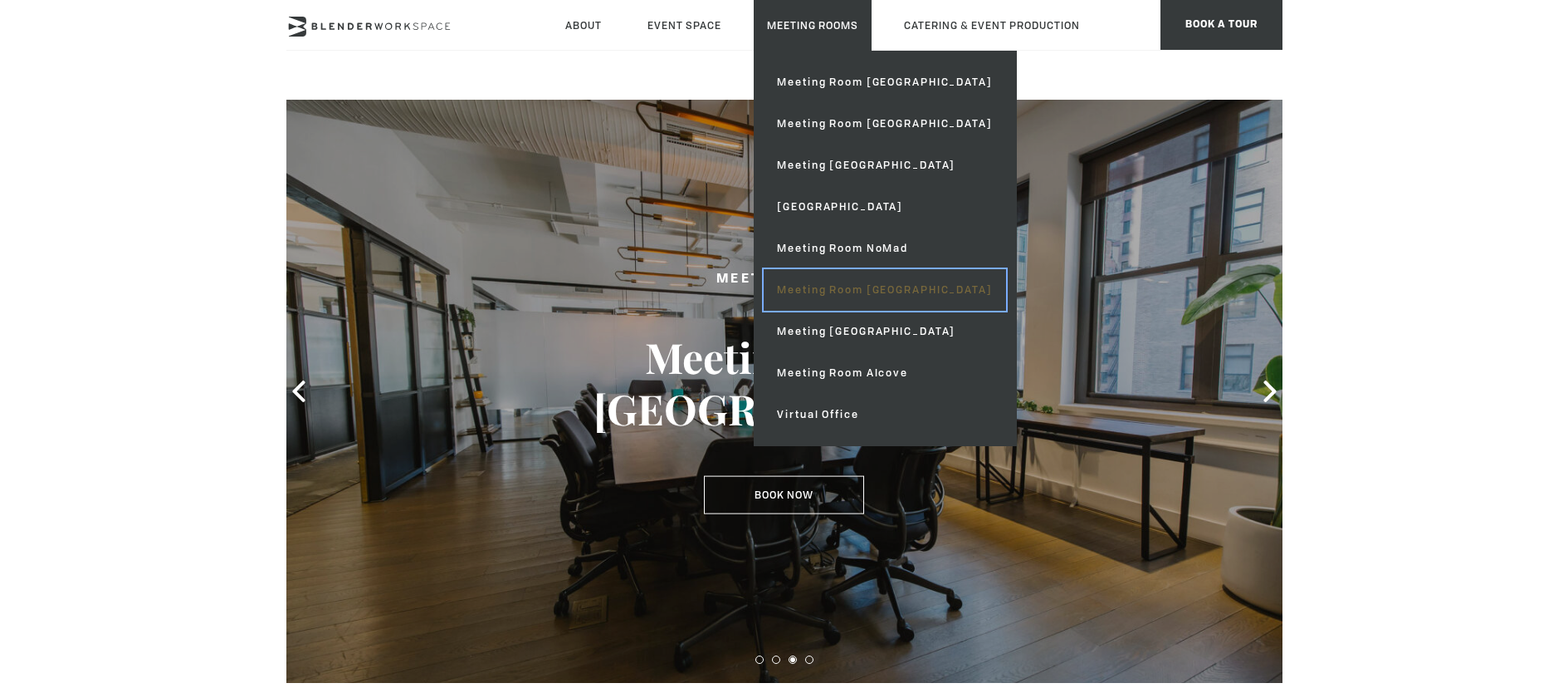
click at [865, 298] on link "Meeting Room [GEOGRAPHIC_DATA]" at bounding box center [885, 290] width 242 height 41
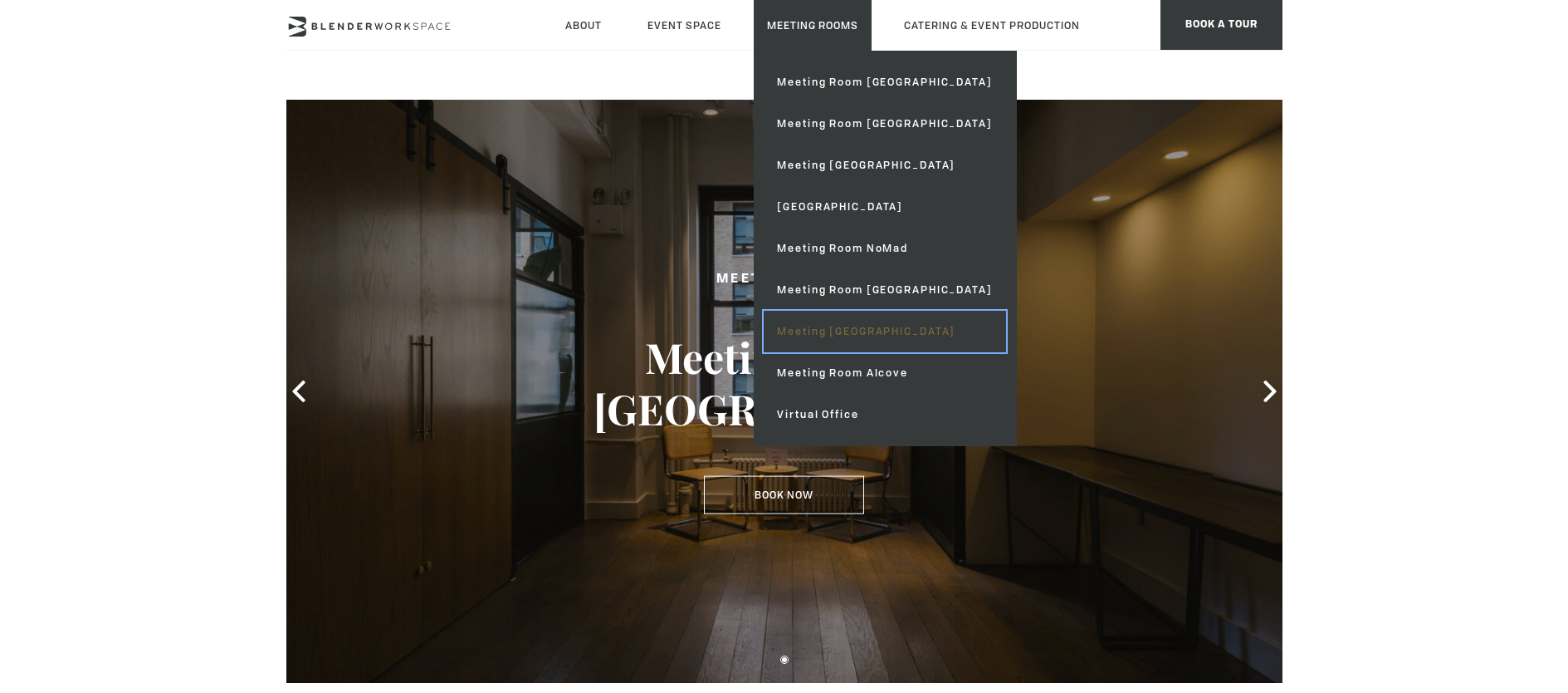
click at [849, 333] on link "Meeting [GEOGRAPHIC_DATA]" at bounding box center [885, 331] width 242 height 41
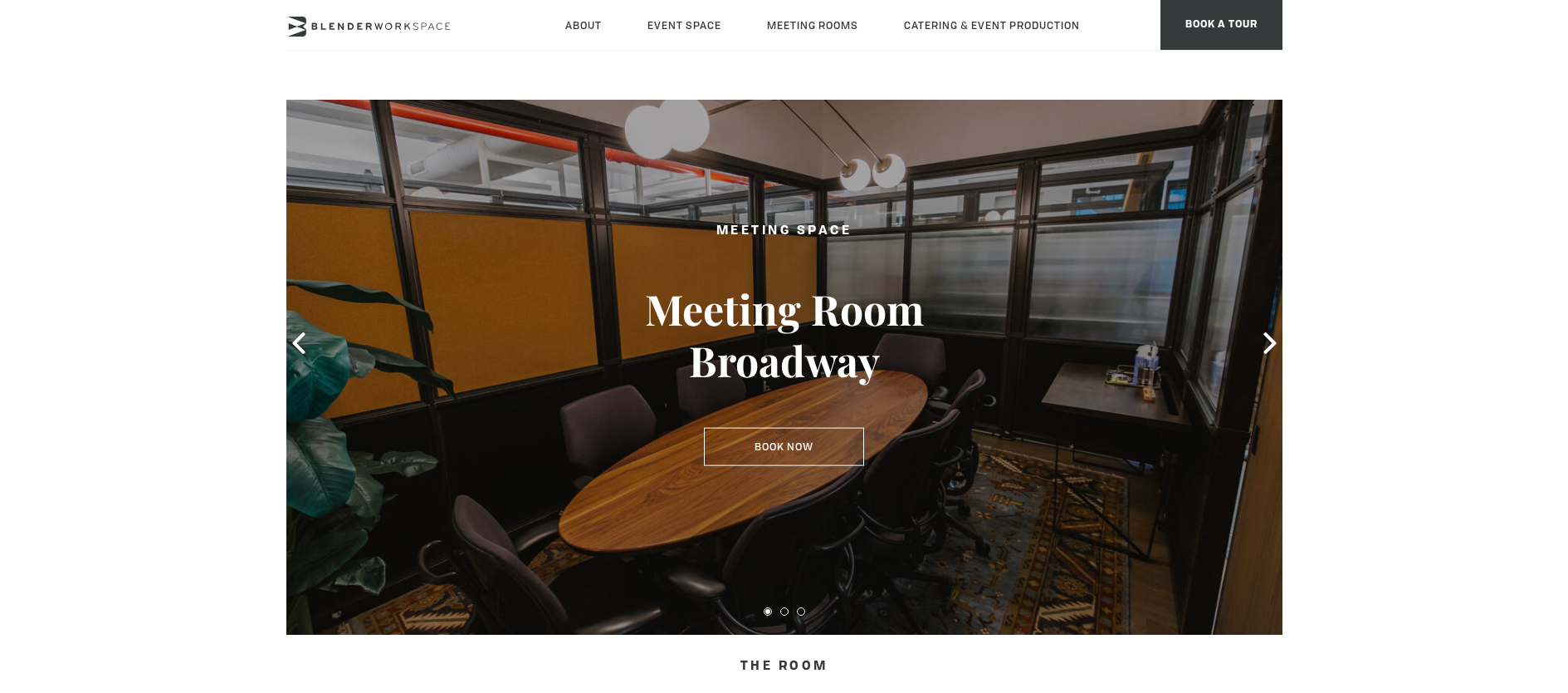
scroll to position [37, 0]
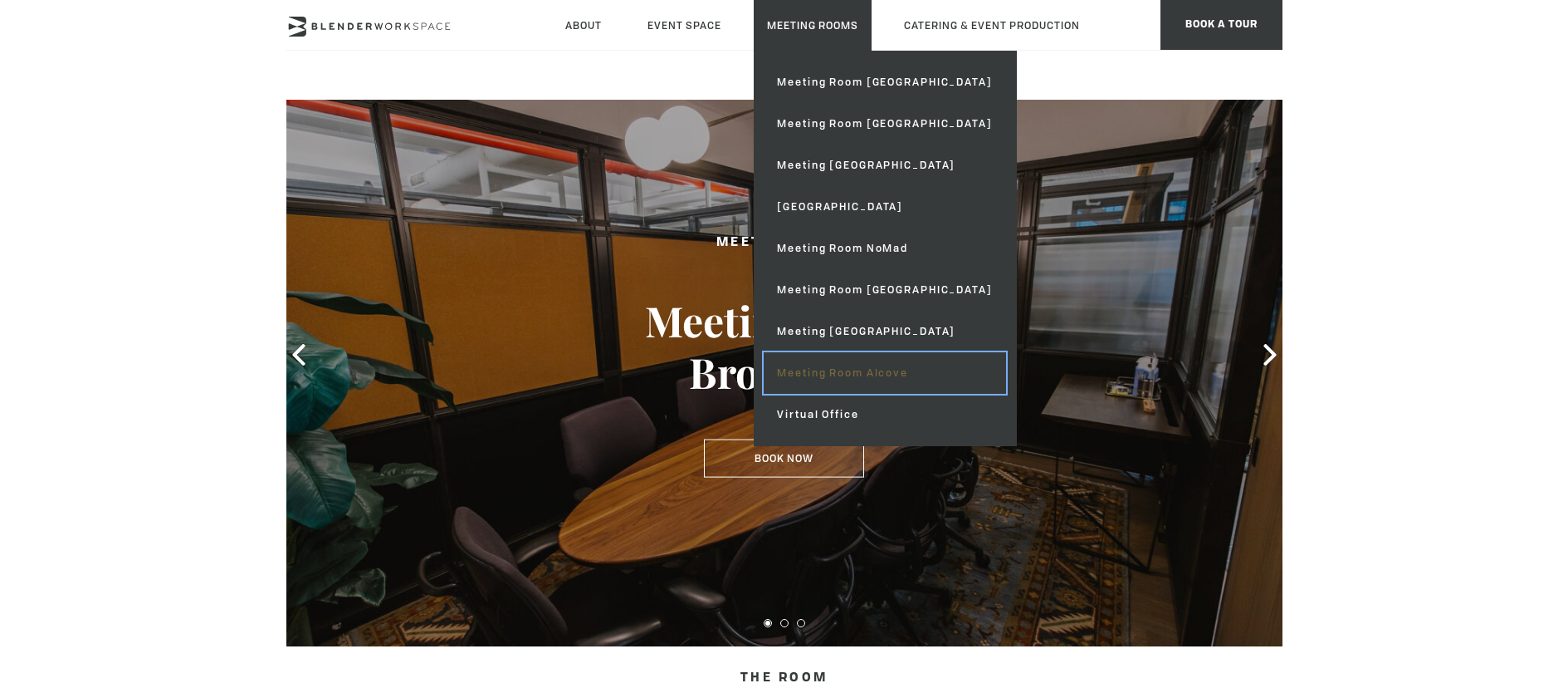
click at [875, 374] on link "Meeting Room Alcove" at bounding box center [885, 373] width 242 height 41
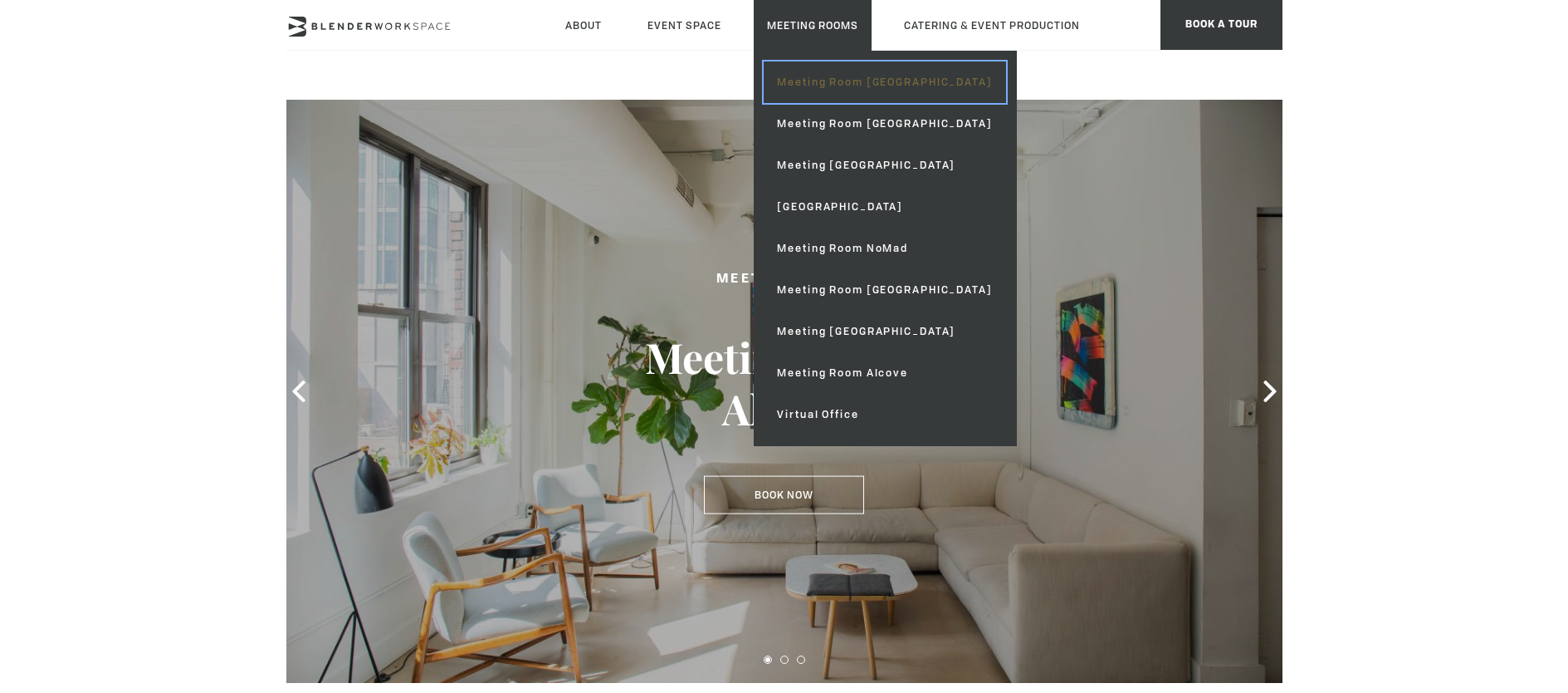
click at [832, 80] on link "Meeting Room [GEOGRAPHIC_DATA]" at bounding box center [885, 82] width 242 height 41
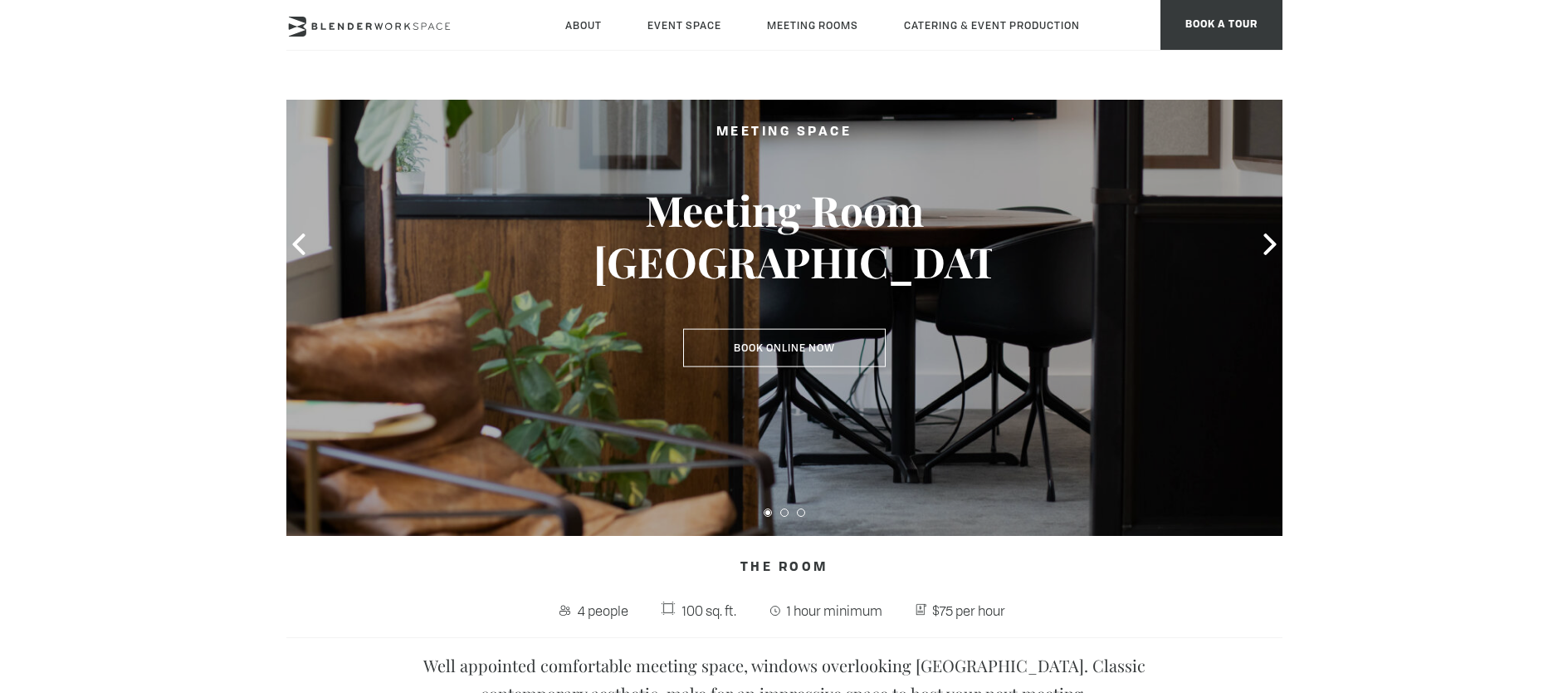
scroll to position [74, 0]
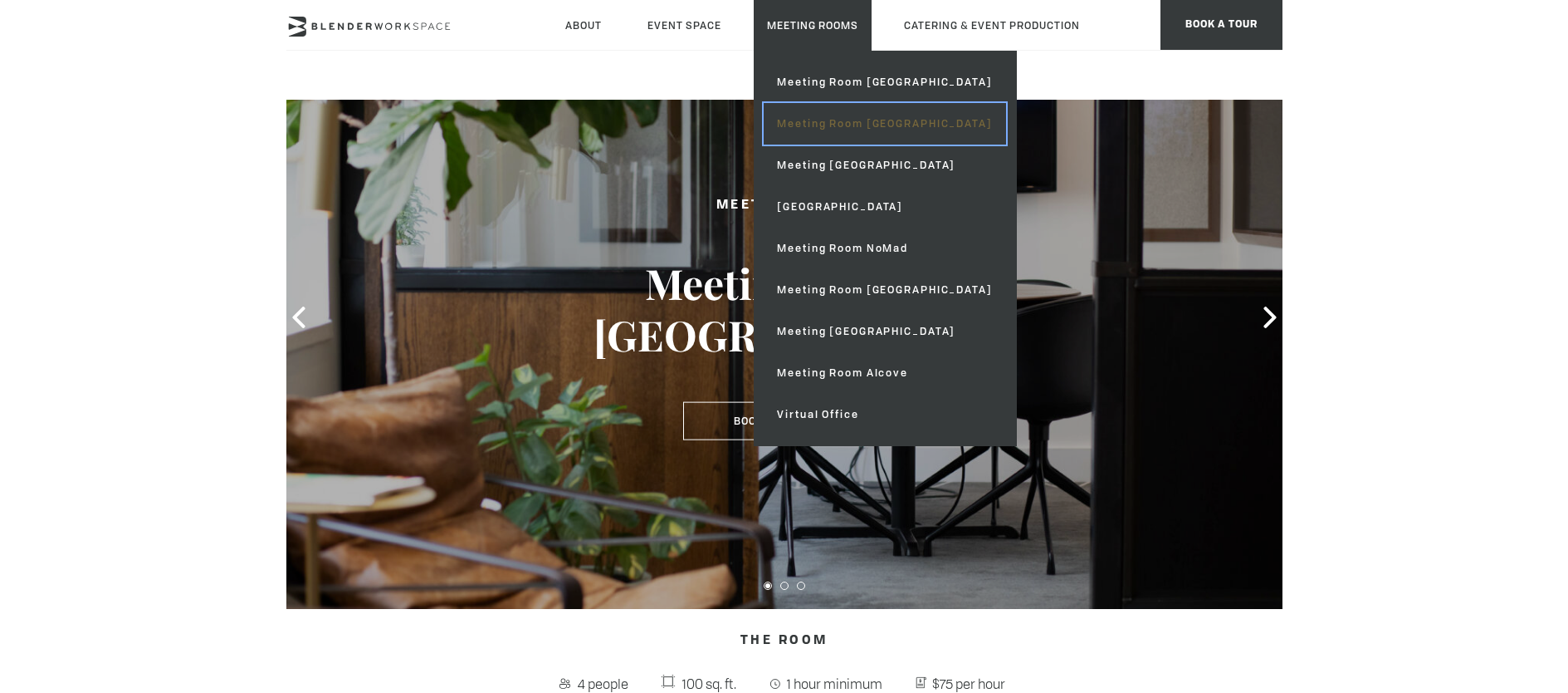
click at [851, 120] on link "Meeting Room [GEOGRAPHIC_DATA]" at bounding box center [885, 124] width 242 height 41
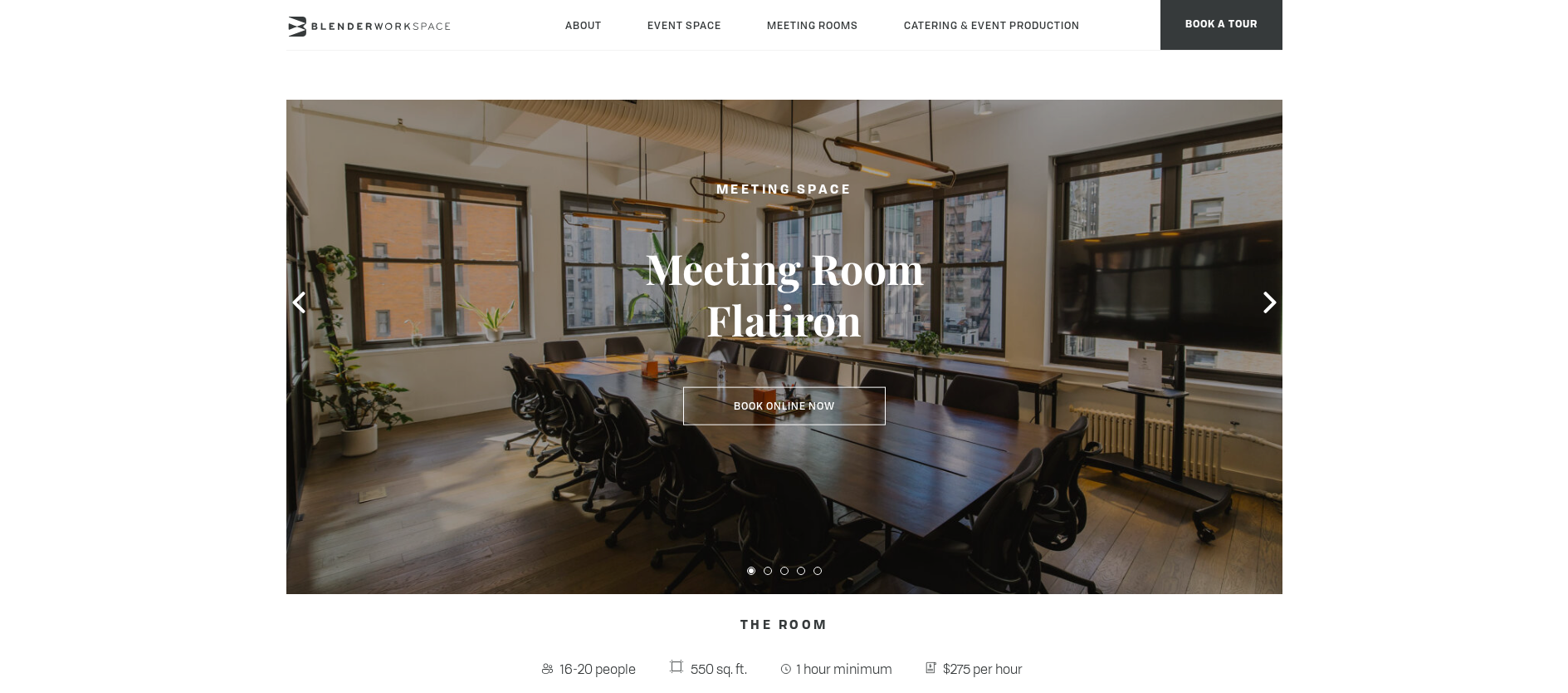
scroll to position [15, 0]
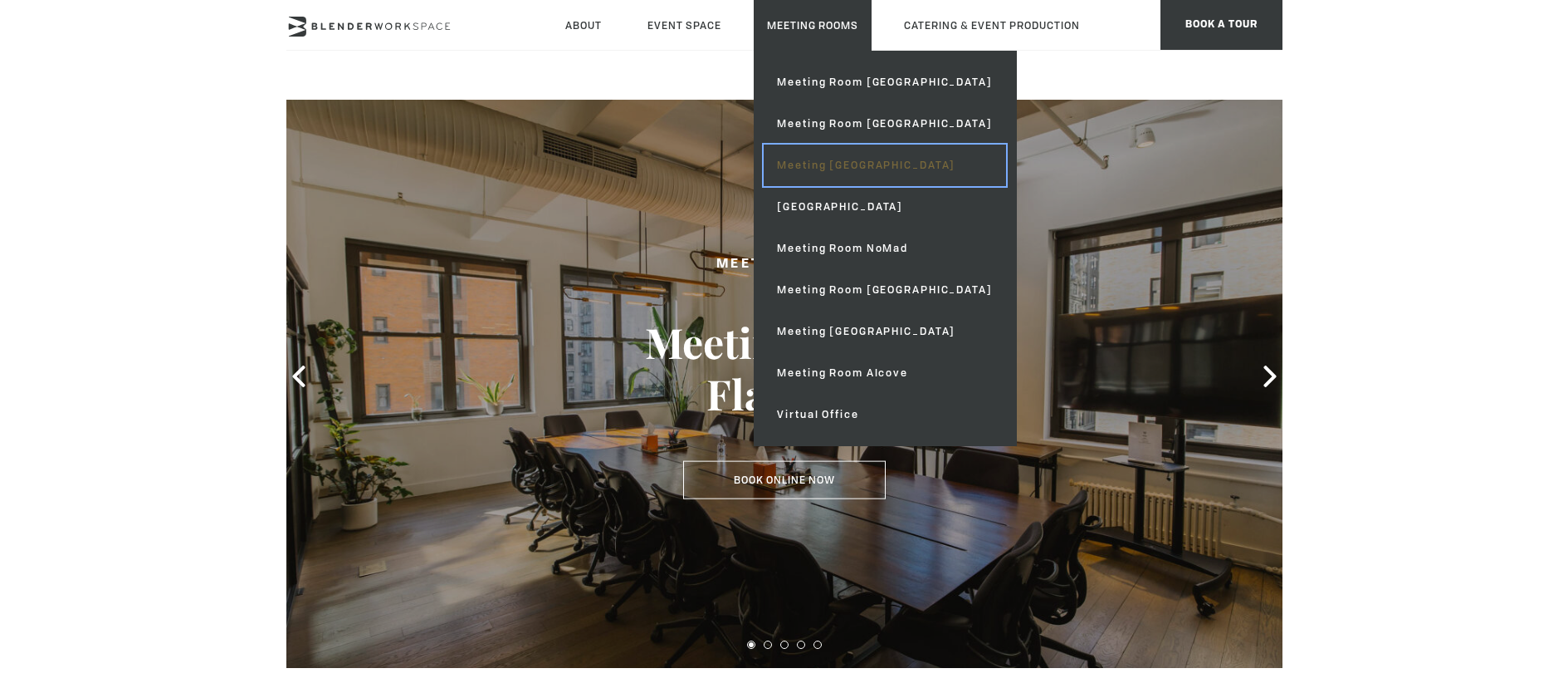
click at [848, 159] on link "Meeting [GEOGRAPHIC_DATA]" at bounding box center [885, 166] width 242 height 41
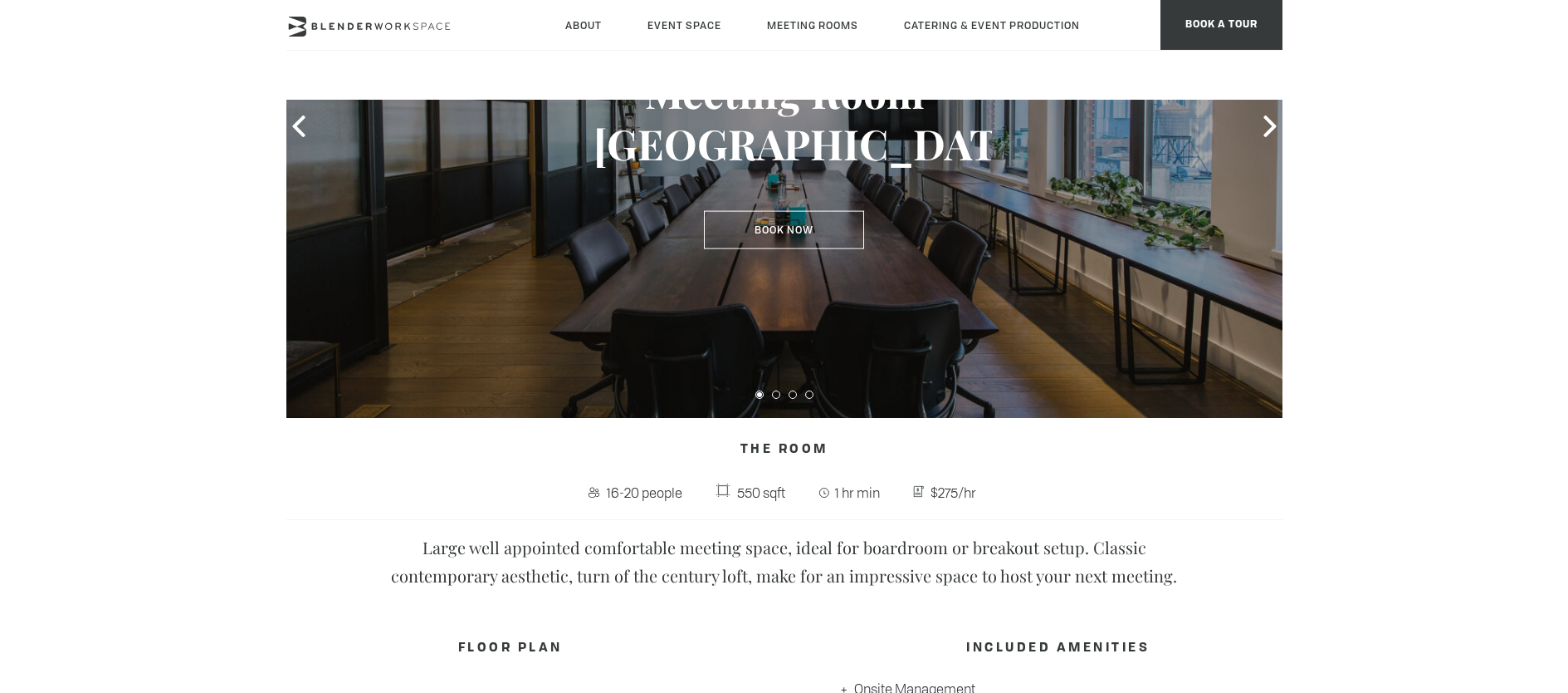
scroll to position [265, 0]
